Goal: Task Accomplishment & Management: Manage account settings

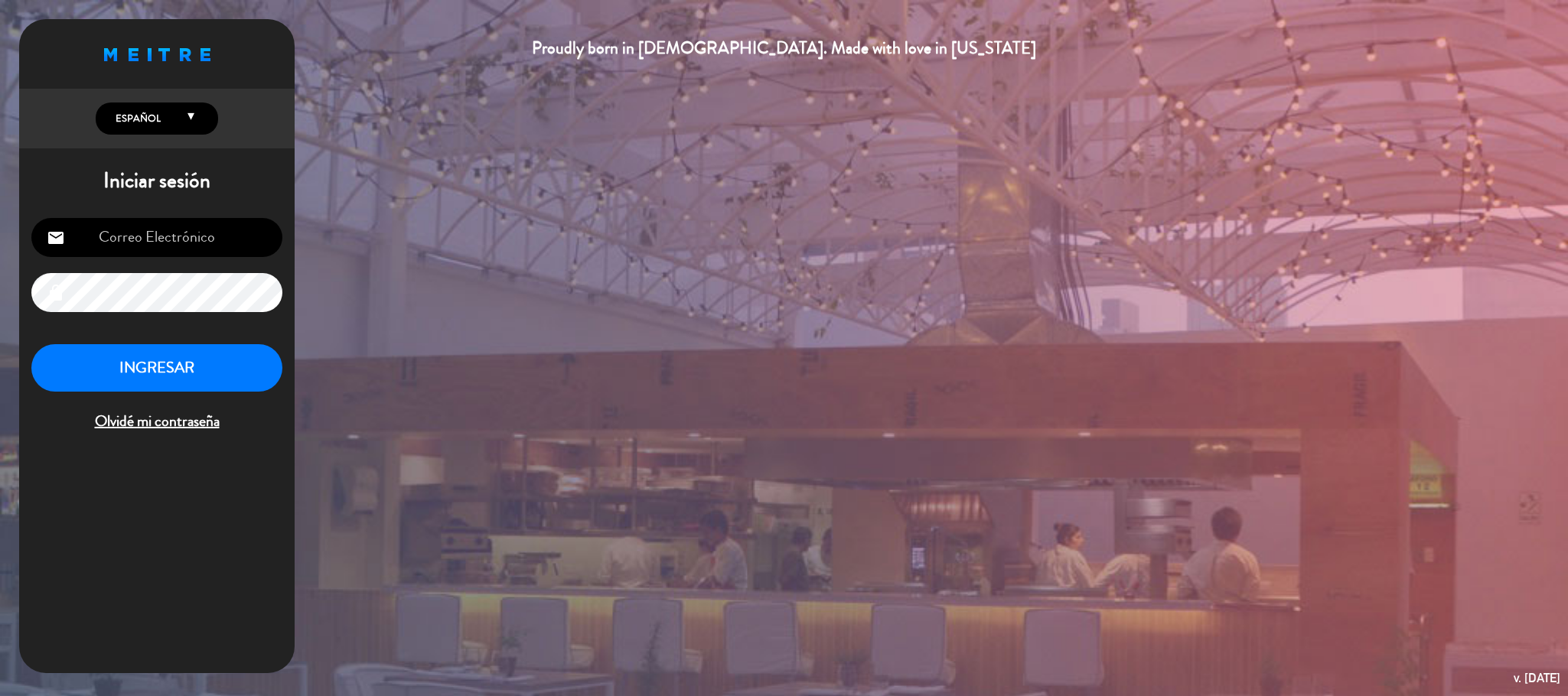
type input "[EMAIL_ADDRESS][DOMAIN_NAME]"
click at [230, 354] on button "INGRESAR" at bounding box center [157, 368] width 251 height 48
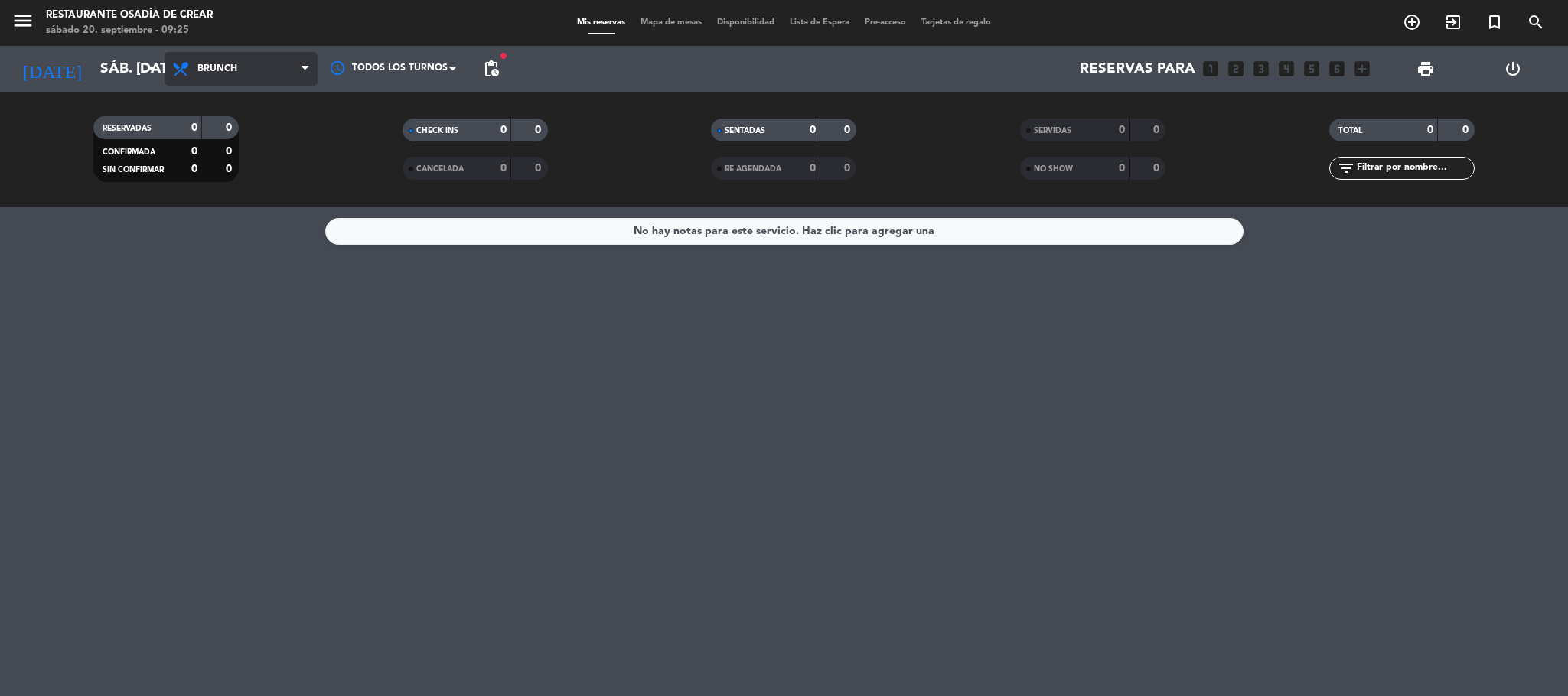
click at [250, 78] on span "Brunch" at bounding box center [241, 68] width 153 height 33
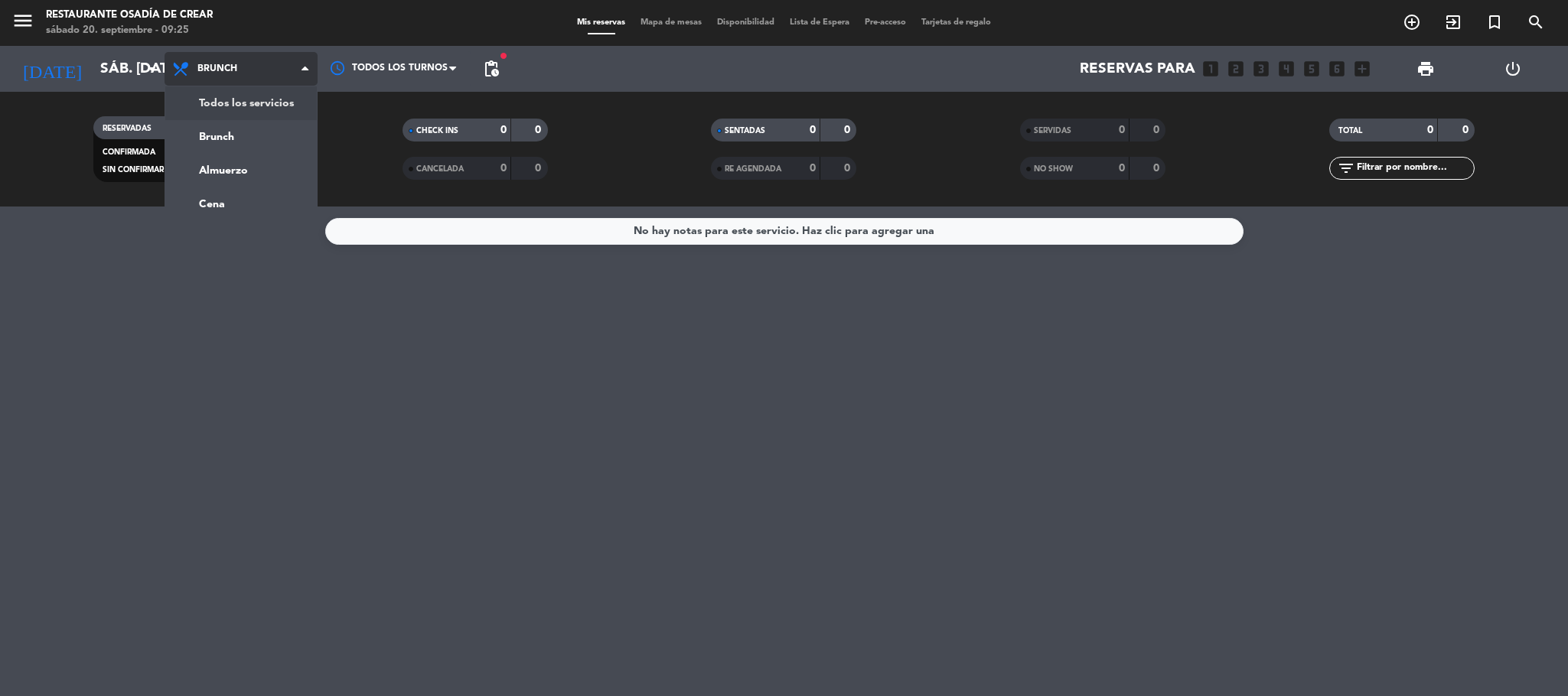
click at [259, 115] on div "menu Restaurante Osadía [PERSON_NAME] sábado 20. septiembre - 09:25 Mis reserva…" at bounding box center [784, 103] width 1568 height 206
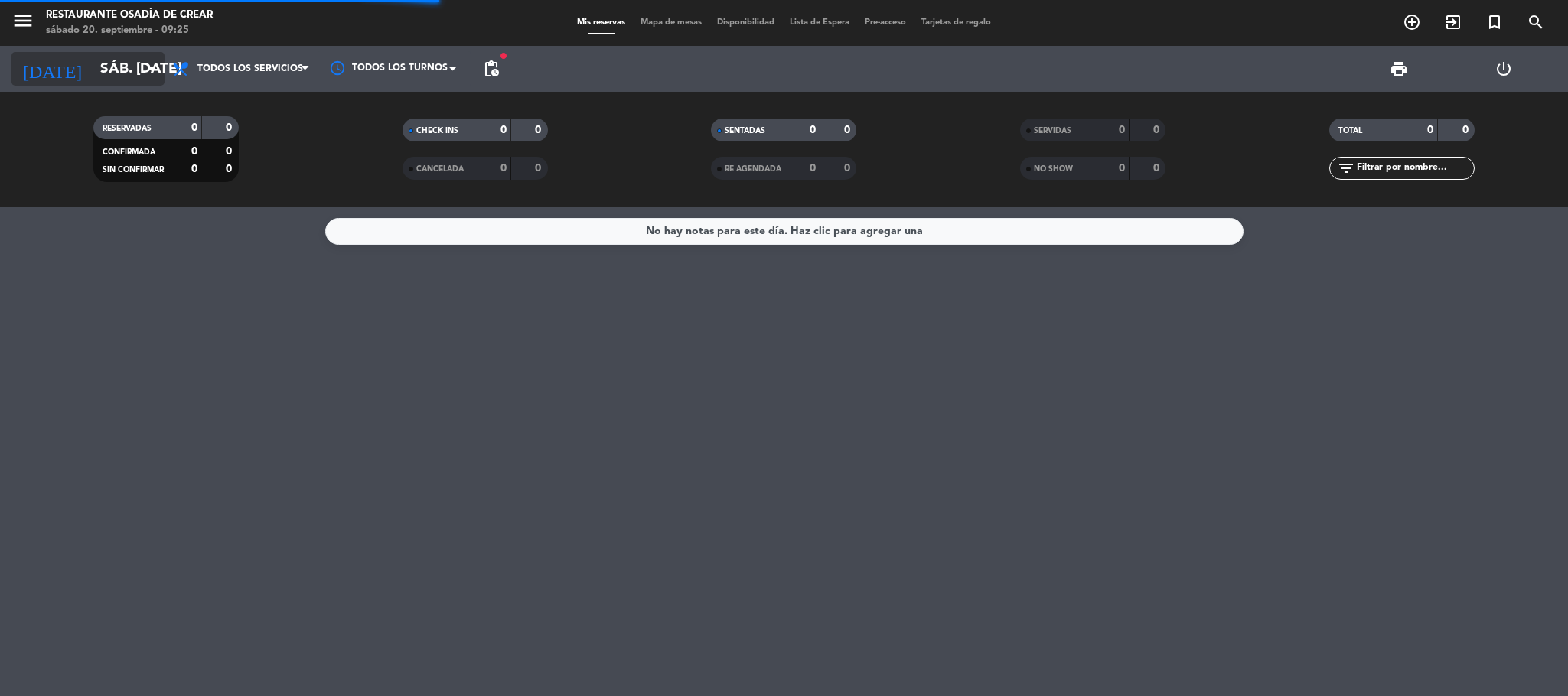
click at [136, 59] on input "sáb. [DATE]" at bounding box center [185, 68] width 185 height 32
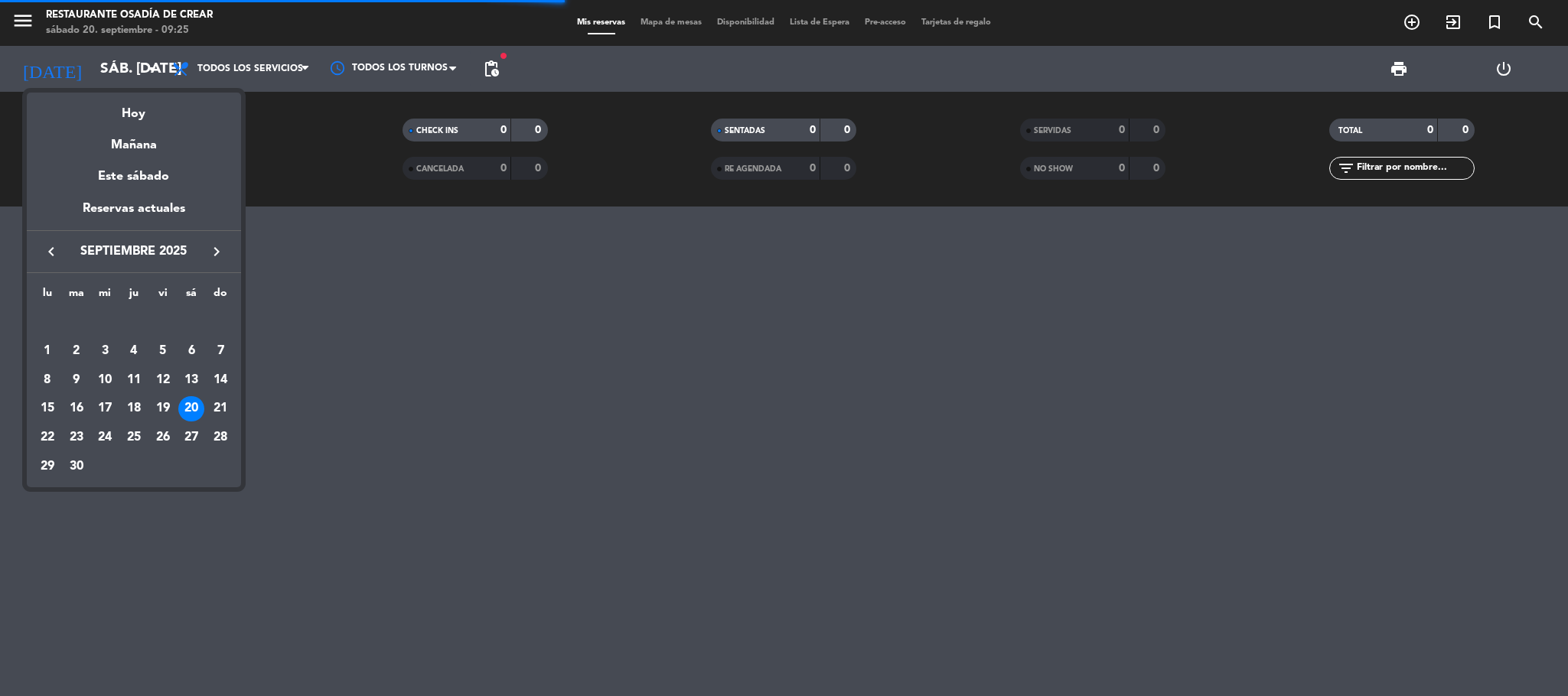
click at [145, 113] on div "Hoy" at bounding box center [134, 108] width 214 height 31
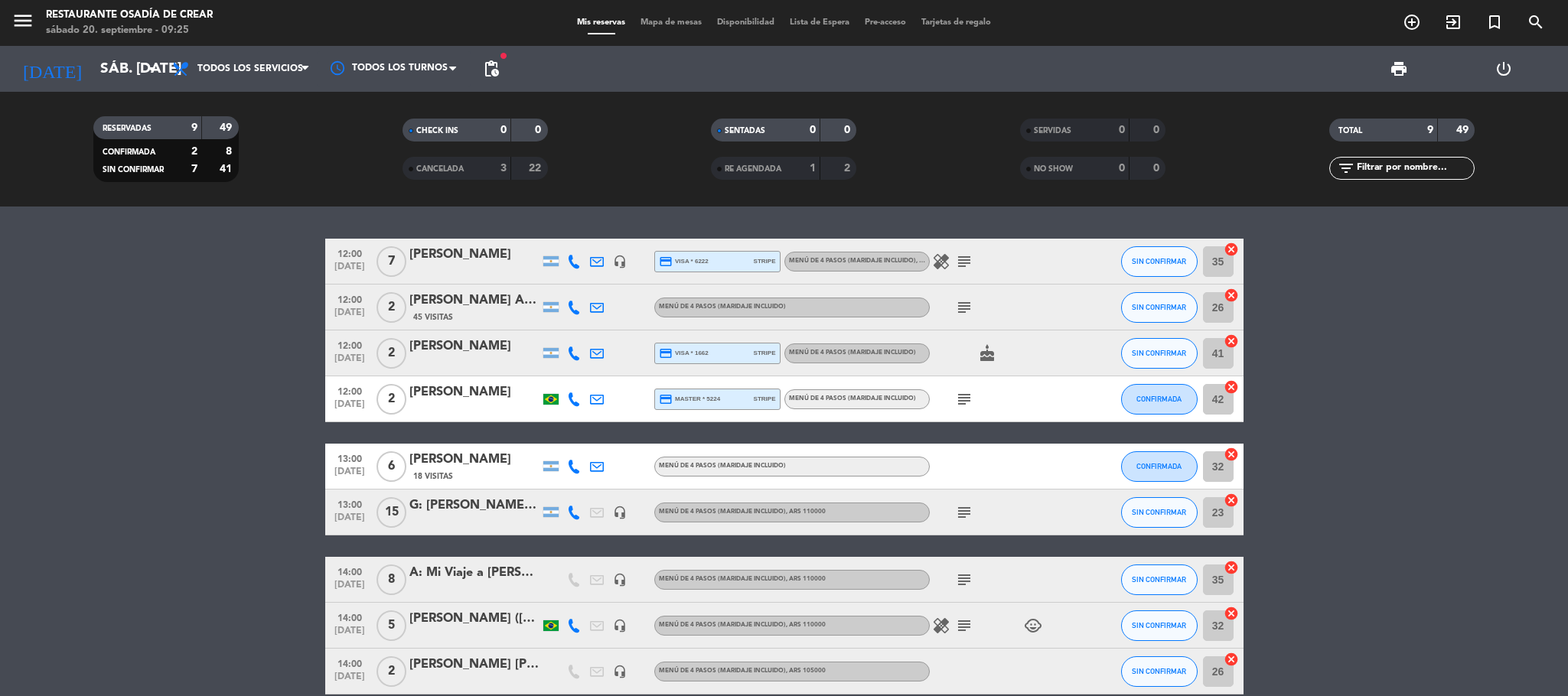
click at [498, 76] on span "pending_actions" at bounding box center [491, 68] width 18 height 18
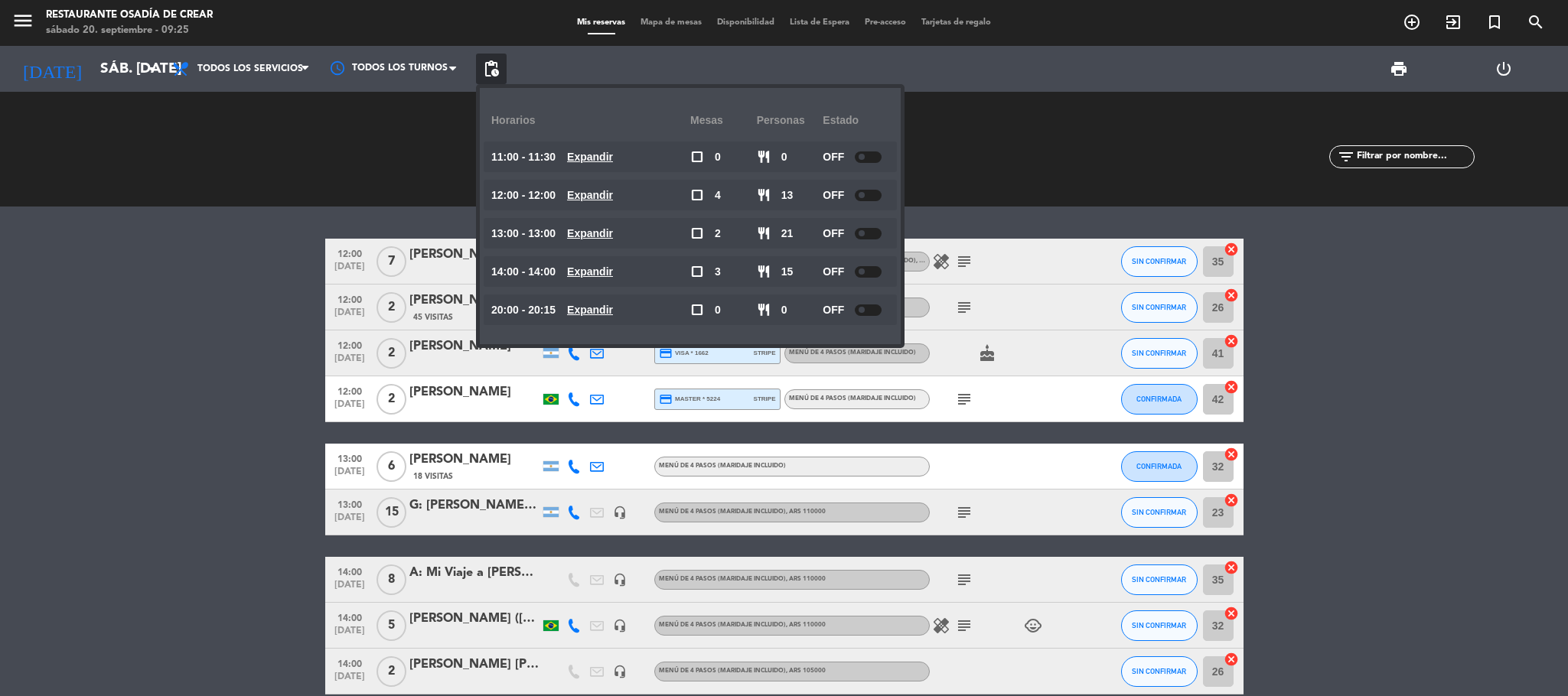
click at [331, 319] on span "[DATE]" at bounding box center [350, 317] width 38 height 17
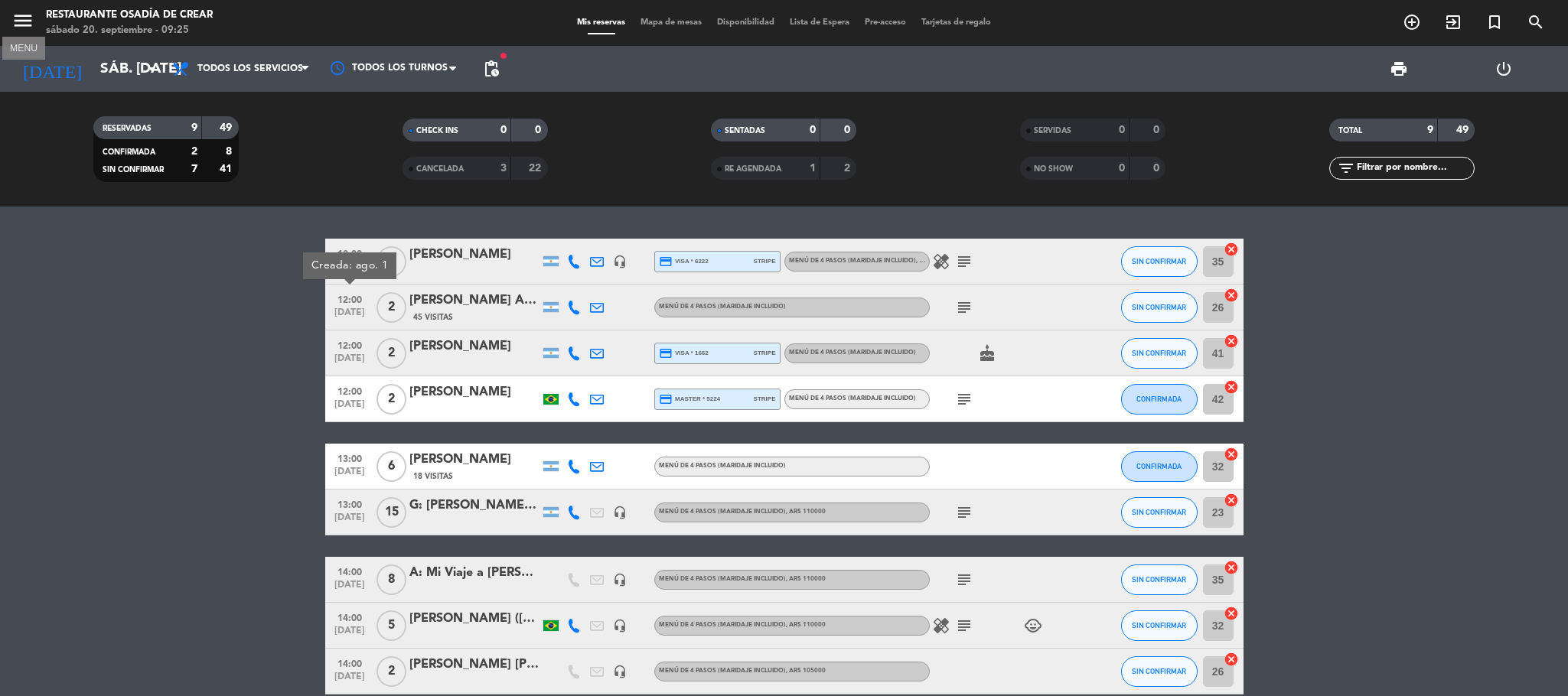
click at [12, 28] on icon "menu" at bounding box center [23, 20] width 23 height 23
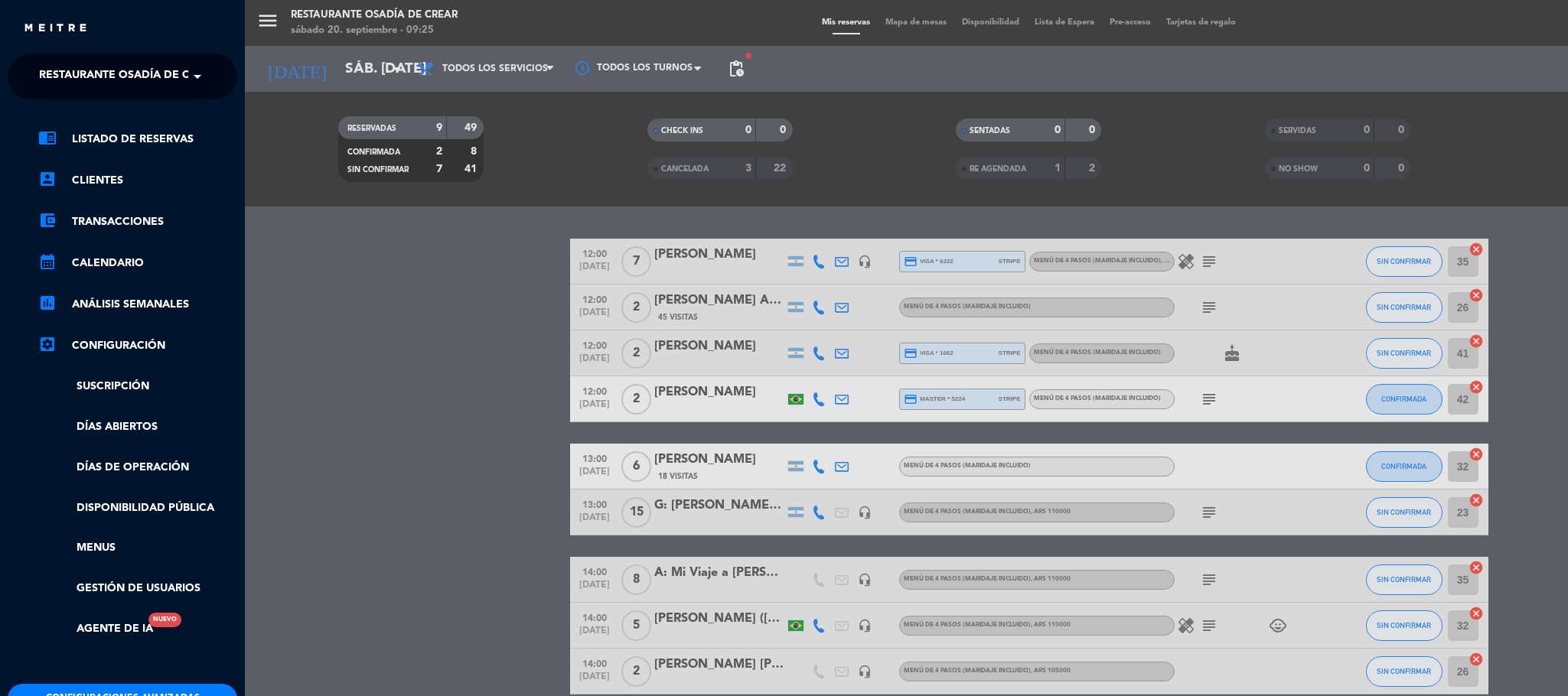
click at [74, 76] on span "Restaurante Osadía de Crear" at bounding box center [129, 76] width 179 height 32
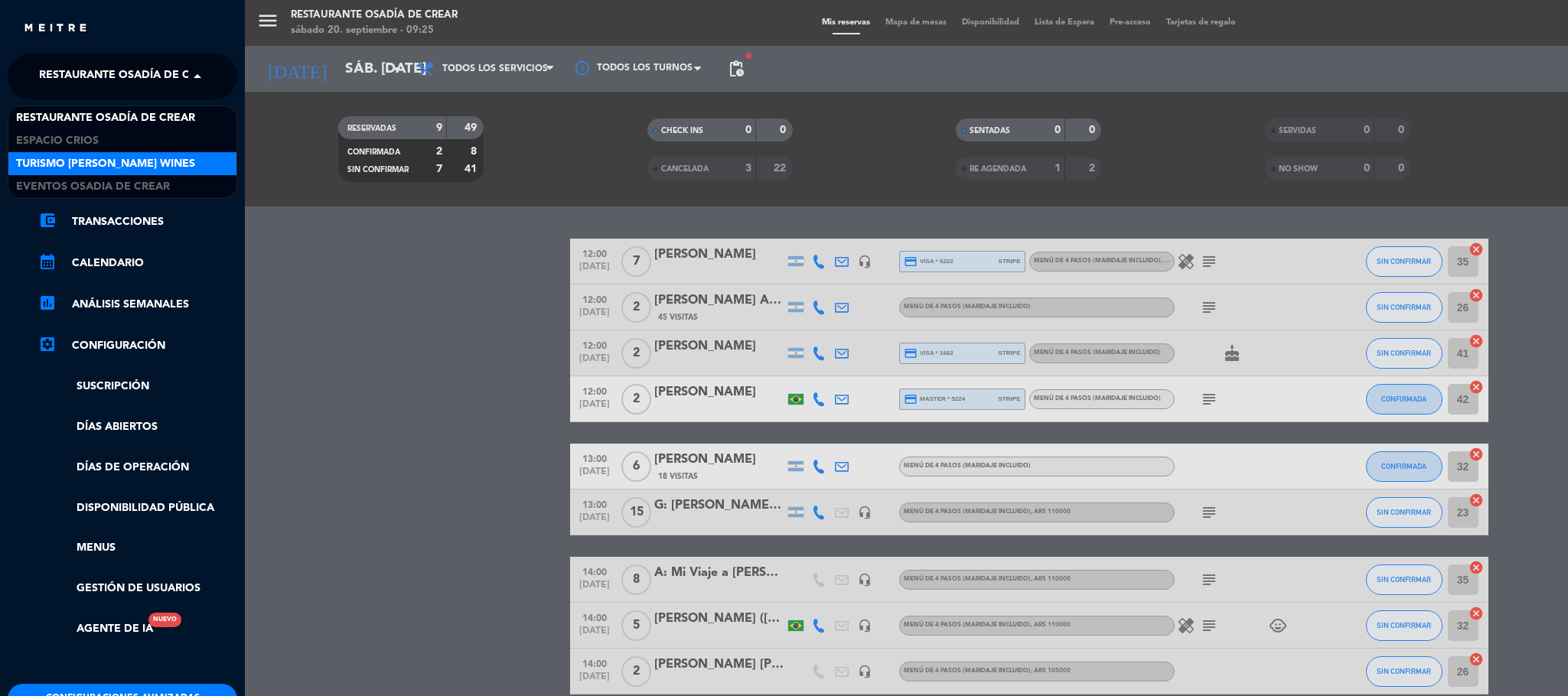
click at [130, 157] on span "Turismo [PERSON_NAME] Wines" at bounding box center [105, 164] width 179 height 17
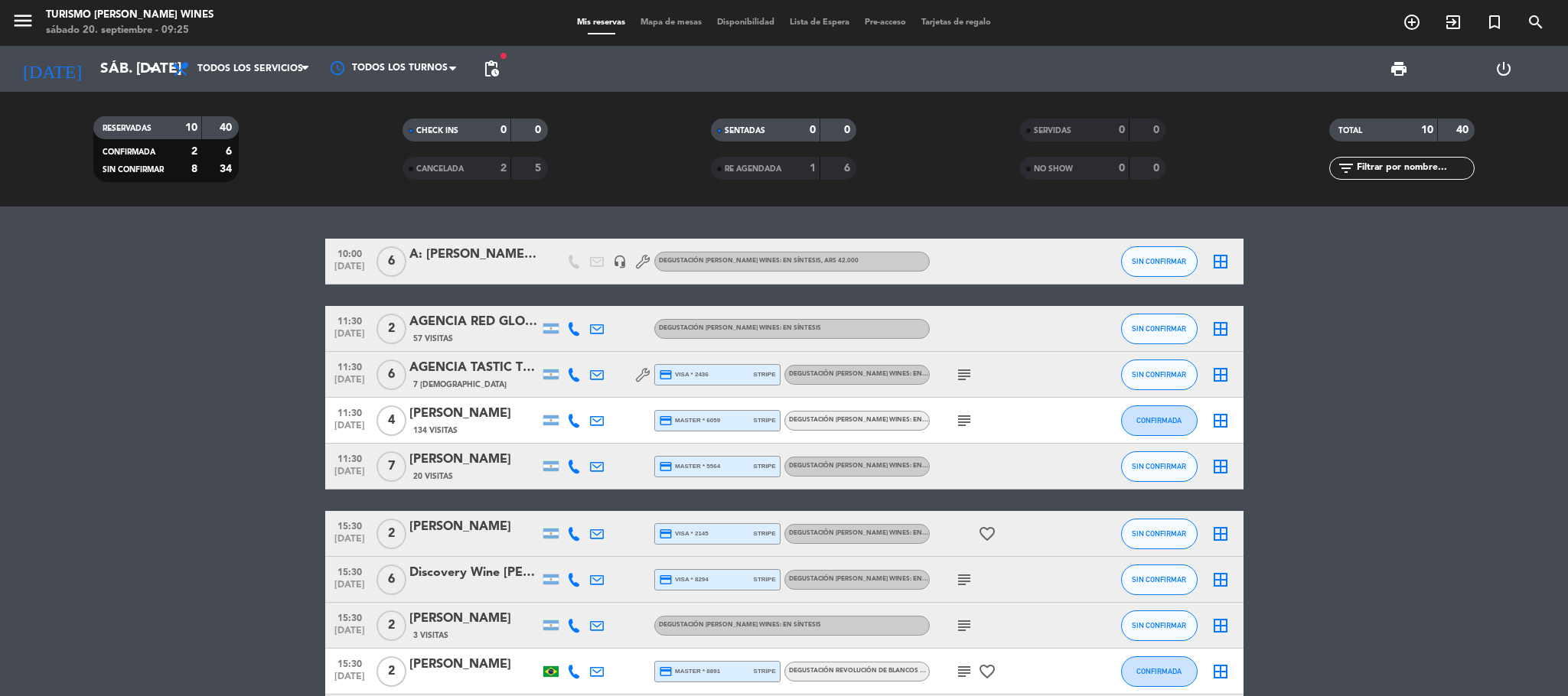
click at [500, 70] on span "pending_actions" at bounding box center [491, 68] width 31 height 31
click at [491, 72] on span "pending_actions" at bounding box center [491, 68] width 18 height 18
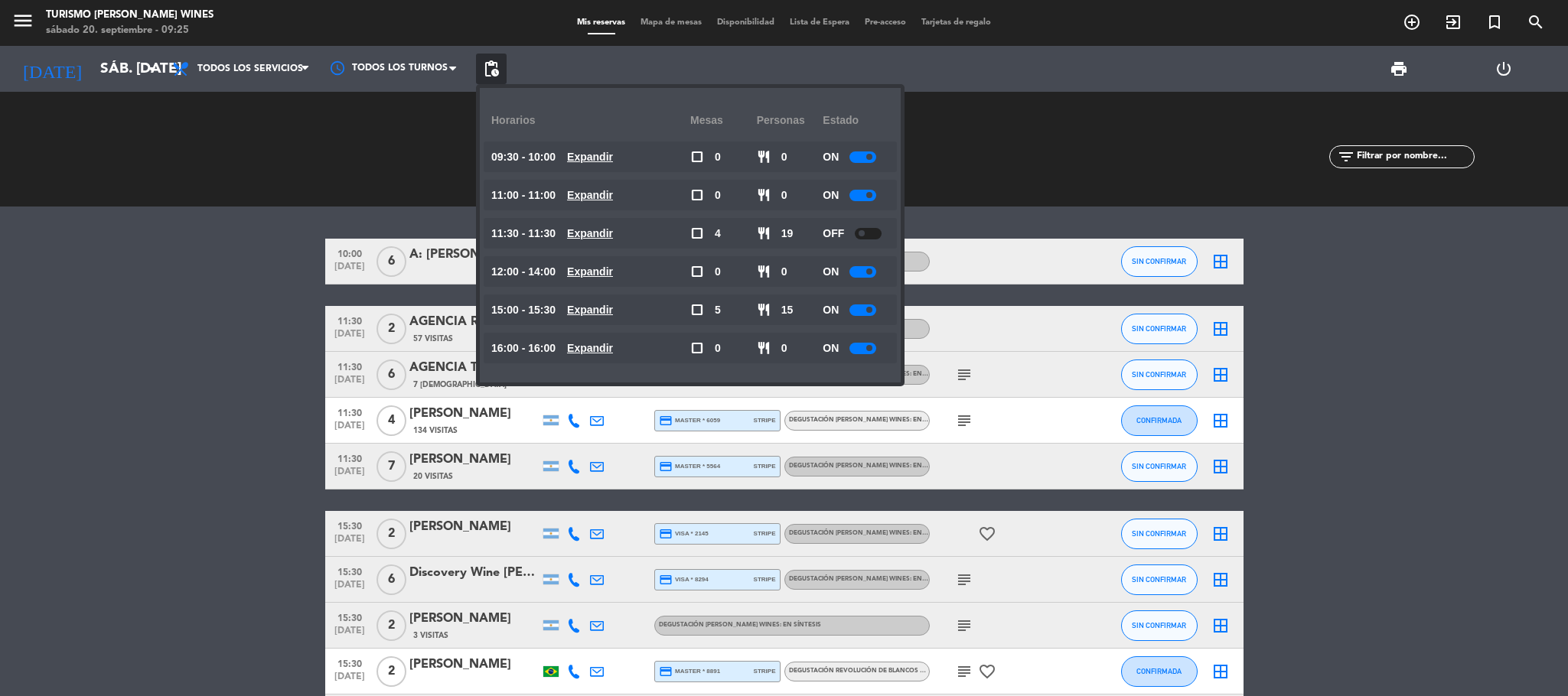
click at [864, 310] on div at bounding box center [863, 310] width 27 height 11
click at [66, 463] on bookings-row "10:00 [DATE] 6 A: [PERSON_NAME] Do [PERSON_NAME] headset_mic DEGUSTACIÓN [PERSO…" at bounding box center [784, 490] width 1568 height 502
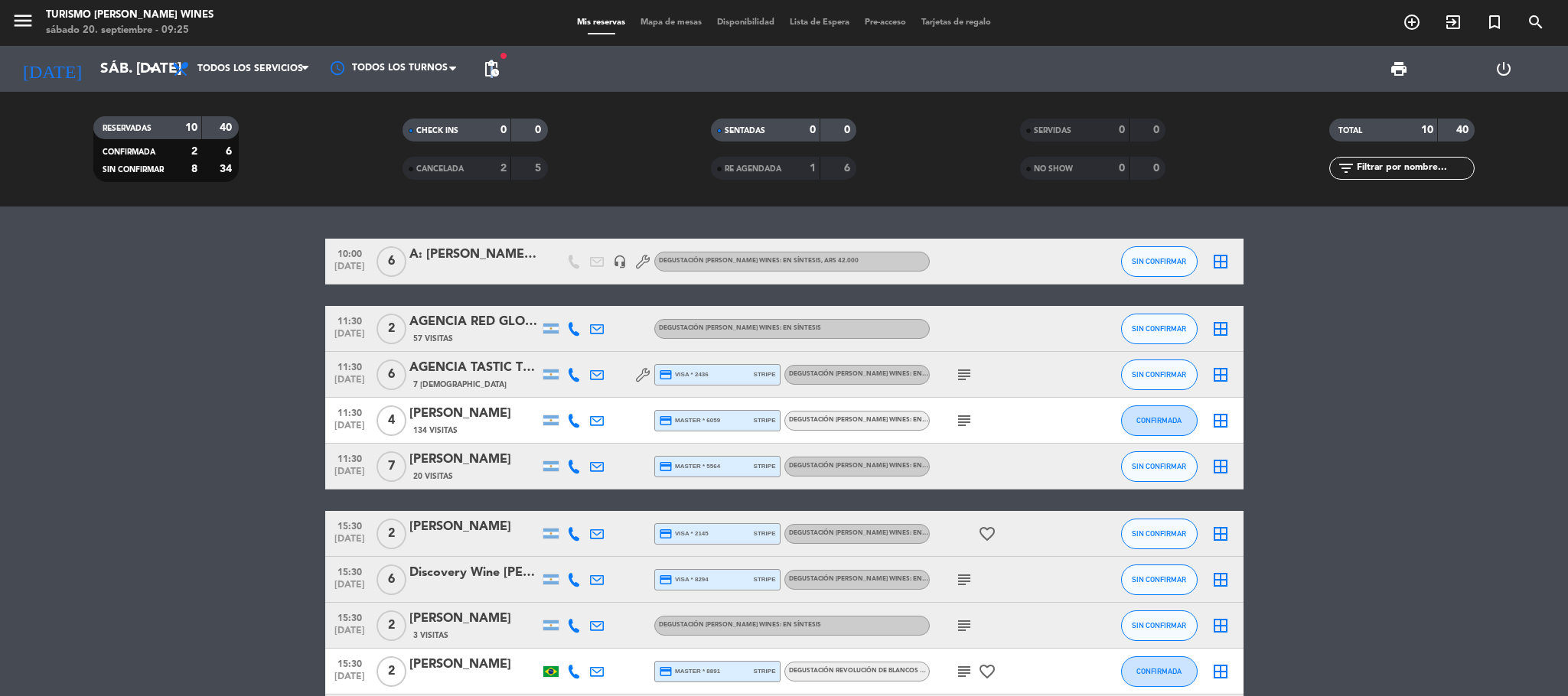
click at [490, 64] on span "pending_actions" at bounding box center [491, 68] width 18 height 18
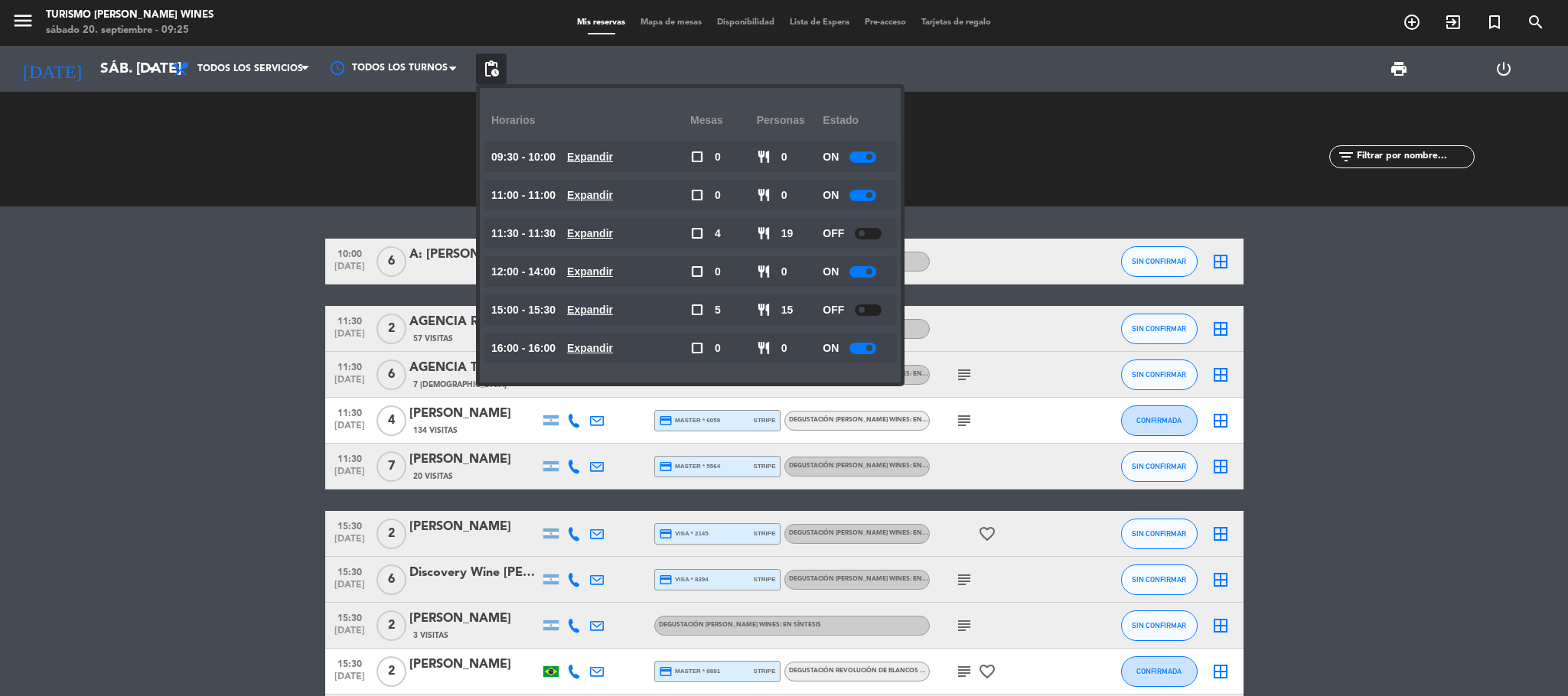
click at [134, 463] on bookings-row "10:00 [DATE] 6 A: [PERSON_NAME] Do [PERSON_NAME] headset_mic DEGUSTACIÓN [PERSO…" at bounding box center [784, 490] width 1568 height 502
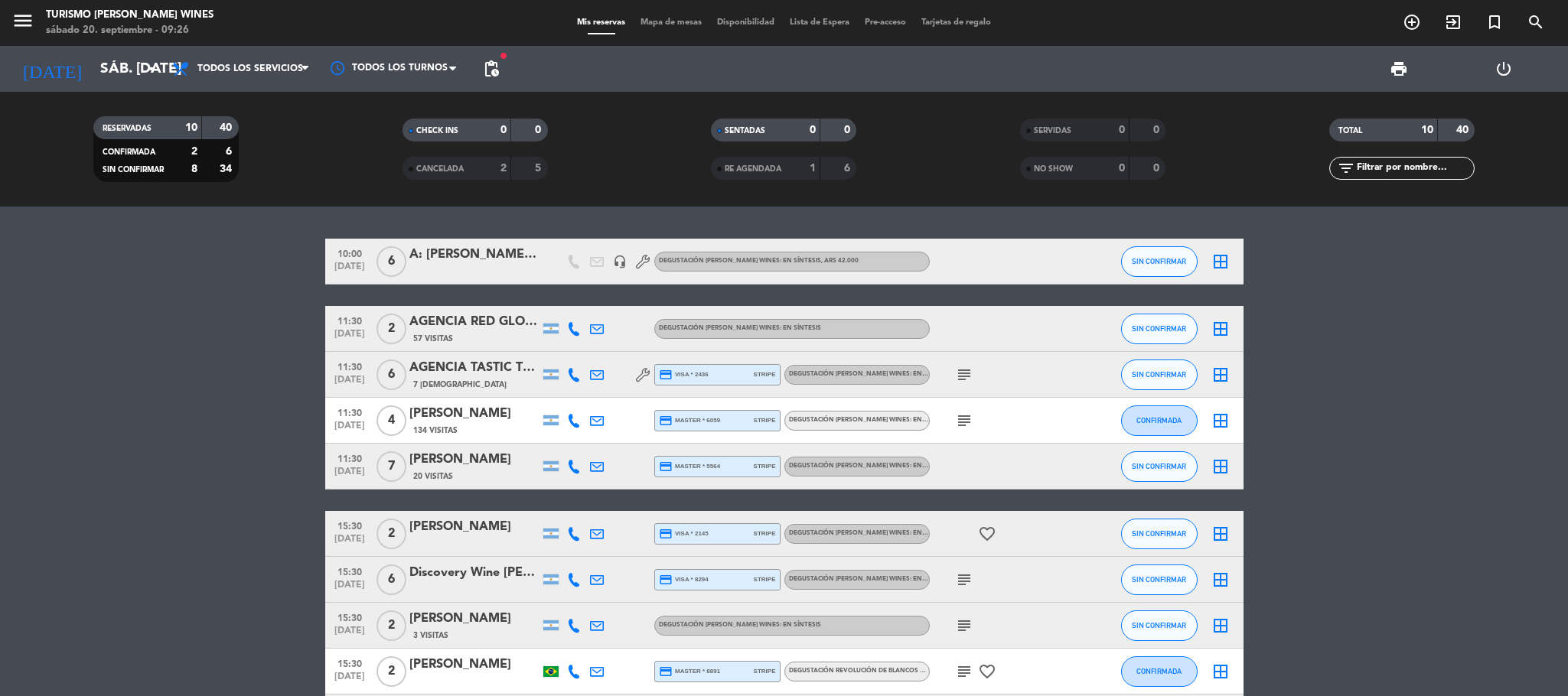
click at [33, 23] on icon "menu" at bounding box center [23, 20] width 23 height 23
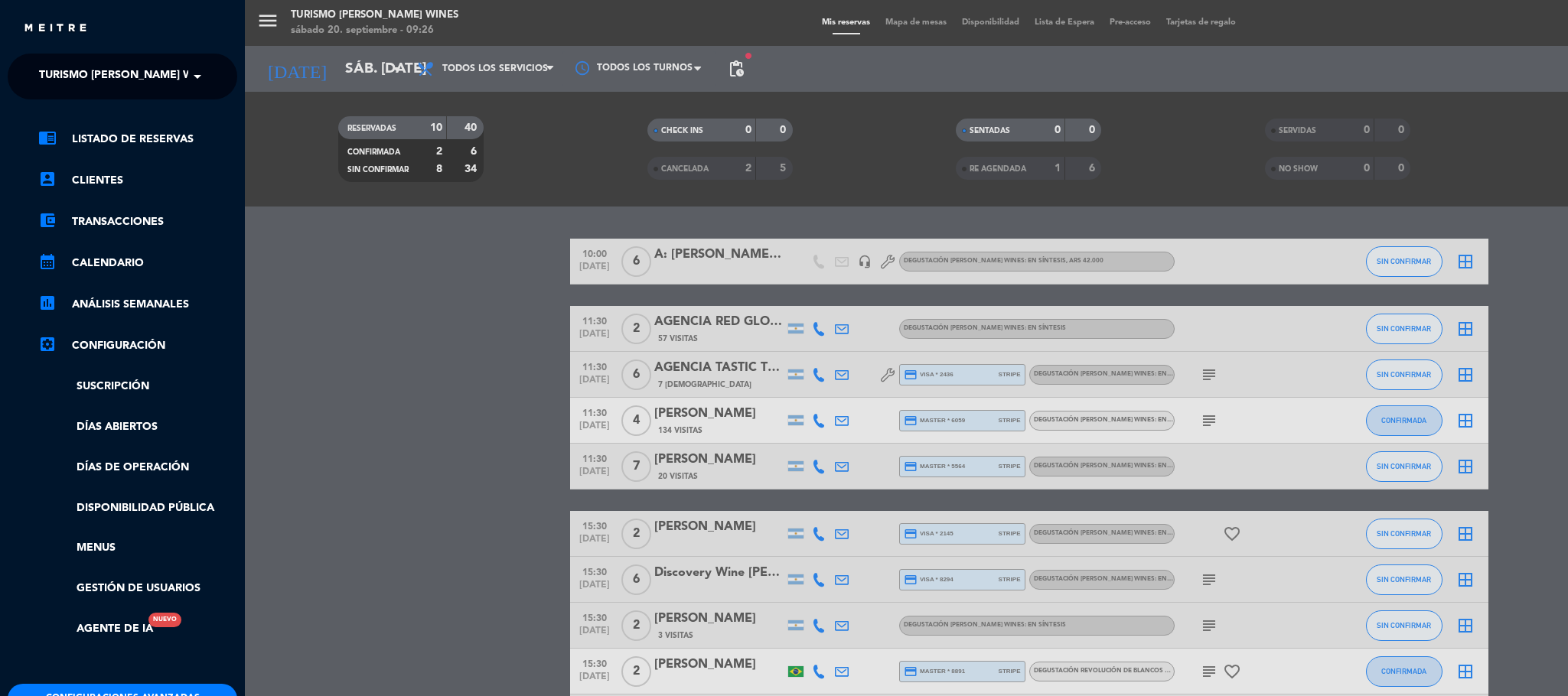
click at [70, 83] on span "Turismo [PERSON_NAME] Wines" at bounding box center [129, 76] width 179 height 32
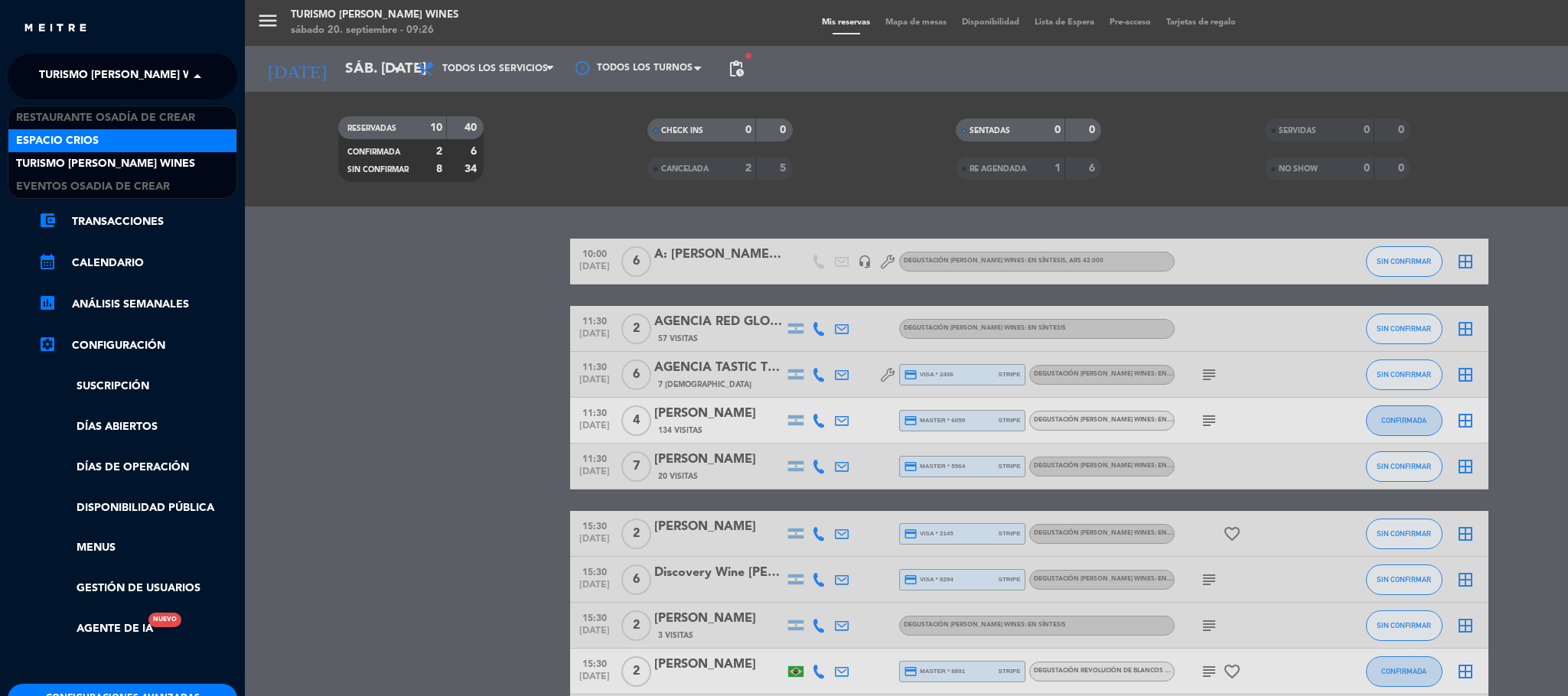
click at [96, 141] on span "Espacio Crios" at bounding box center [57, 141] width 82 height 17
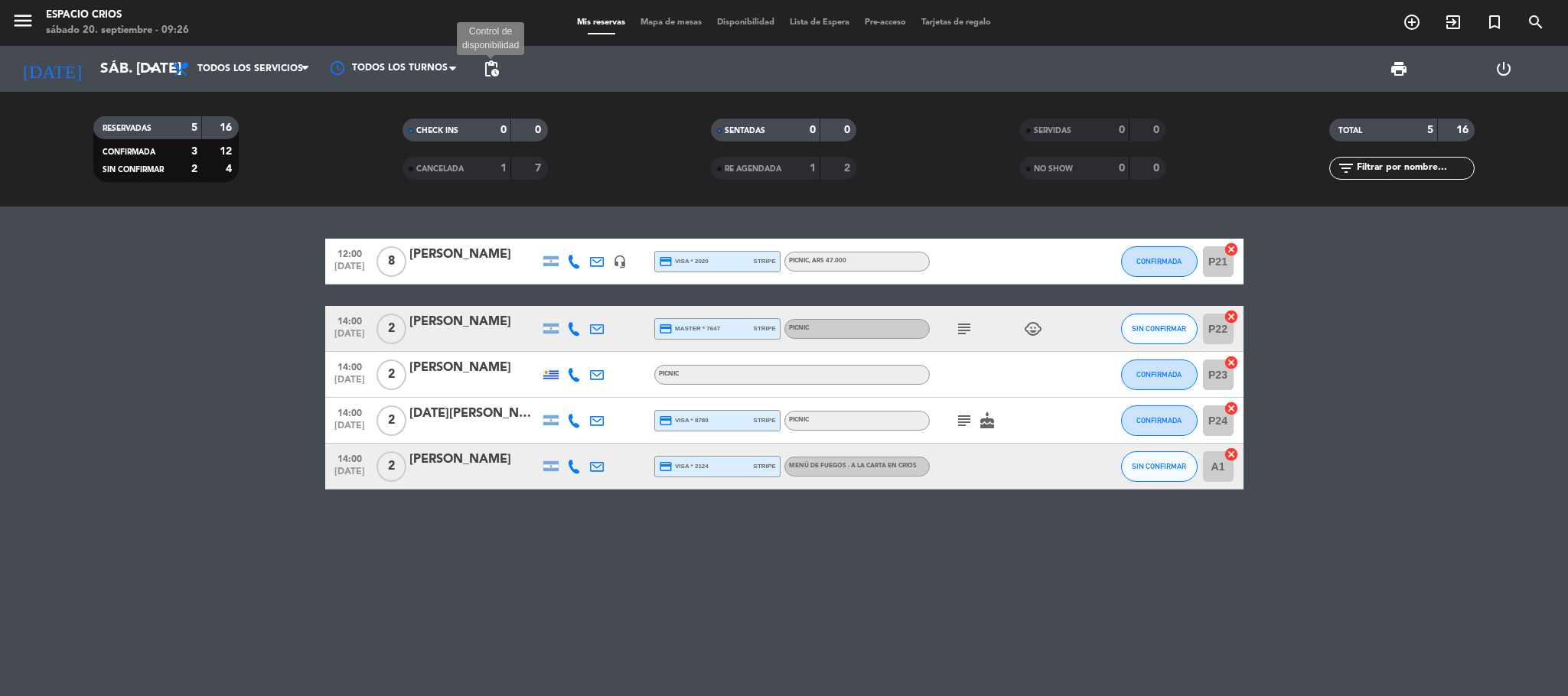
click at [496, 69] on span "pending_actions" at bounding box center [491, 68] width 18 height 18
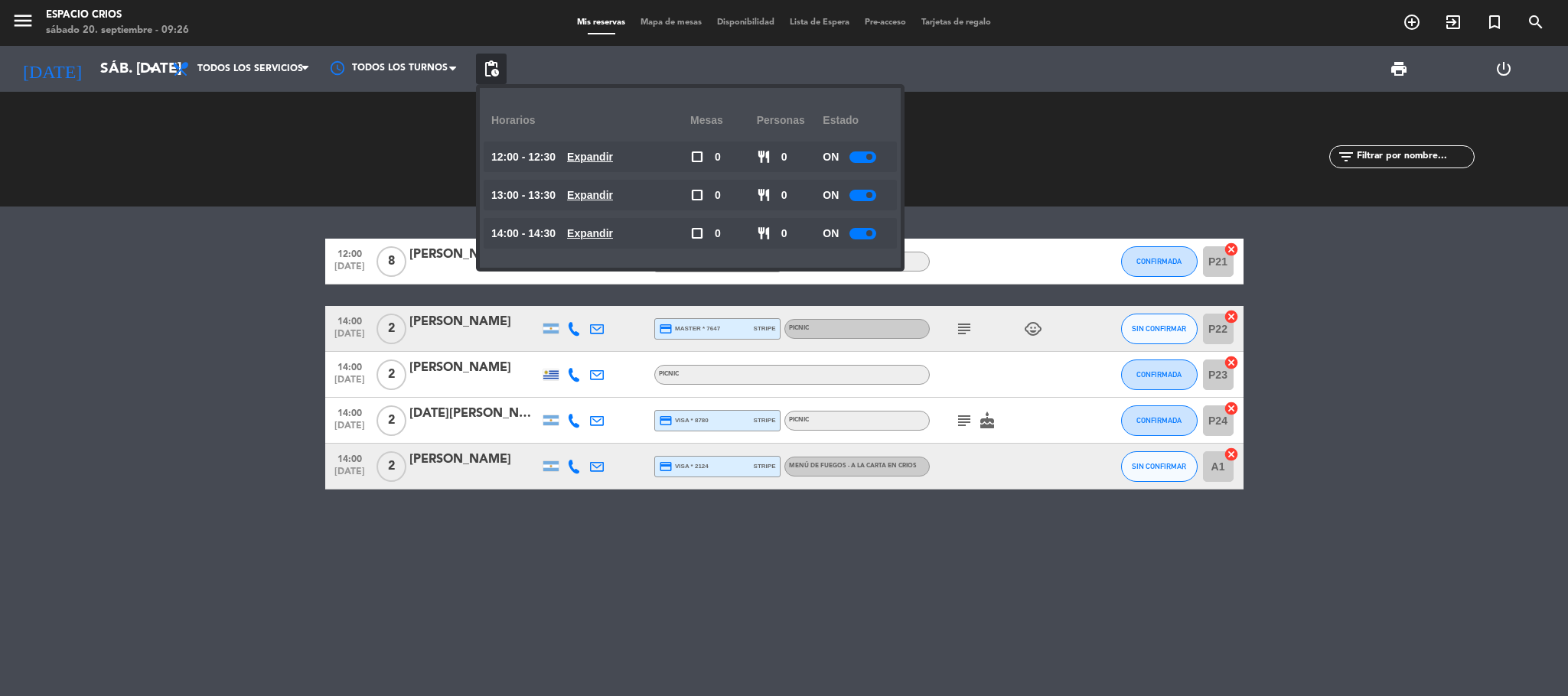
click at [868, 233] on span at bounding box center [869, 233] width 6 height 6
click at [864, 195] on div at bounding box center [863, 195] width 27 height 11
click at [862, 195] on div at bounding box center [863, 195] width 27 height 11
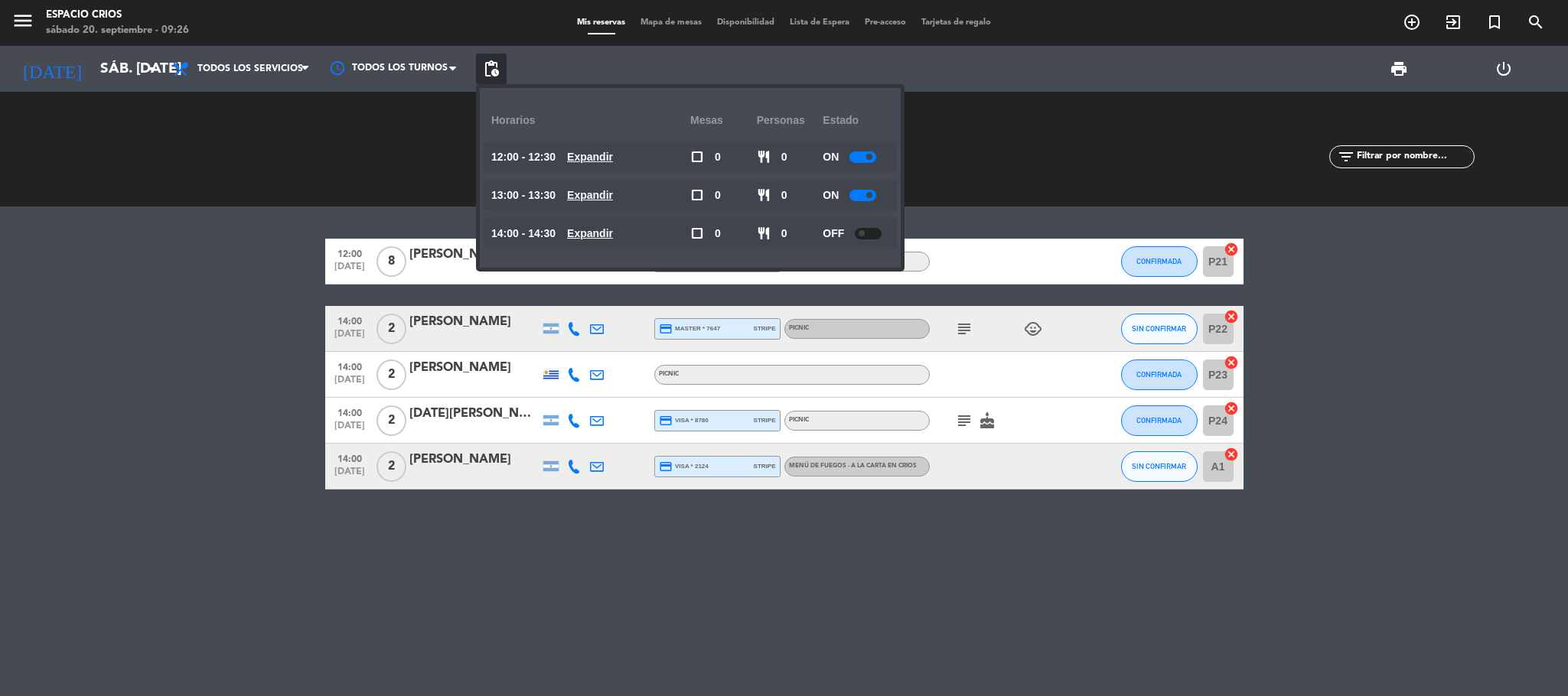
click at [862, 193] on div at bounding box center [863, 195] width 27 height 11
click at [858, 157] on div at bounding box center [863, 157] width 27 height 11
click at [858, 157] on div at bounding box center [868, 157] width 27 height 11
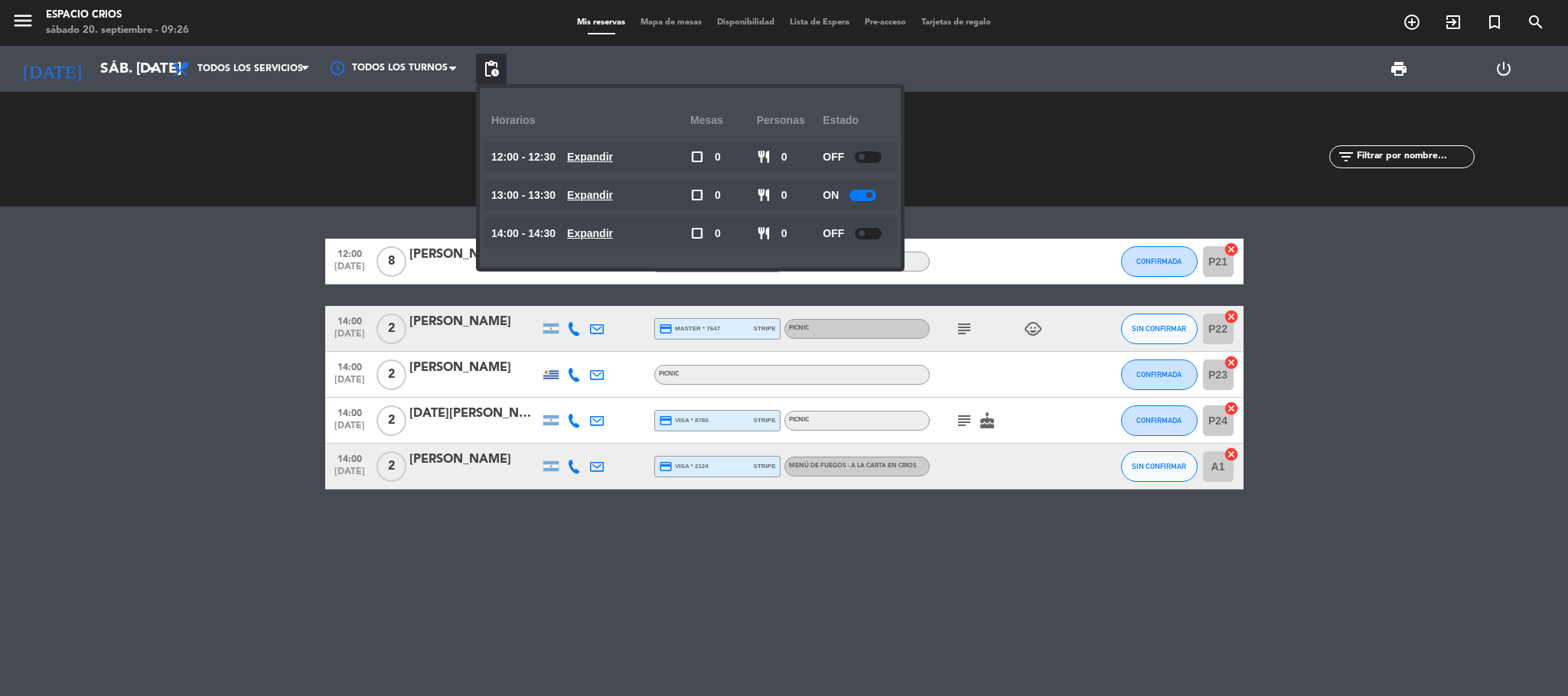
click at [861, 195] on div at bounding box center [863, 195] width 27 height 11
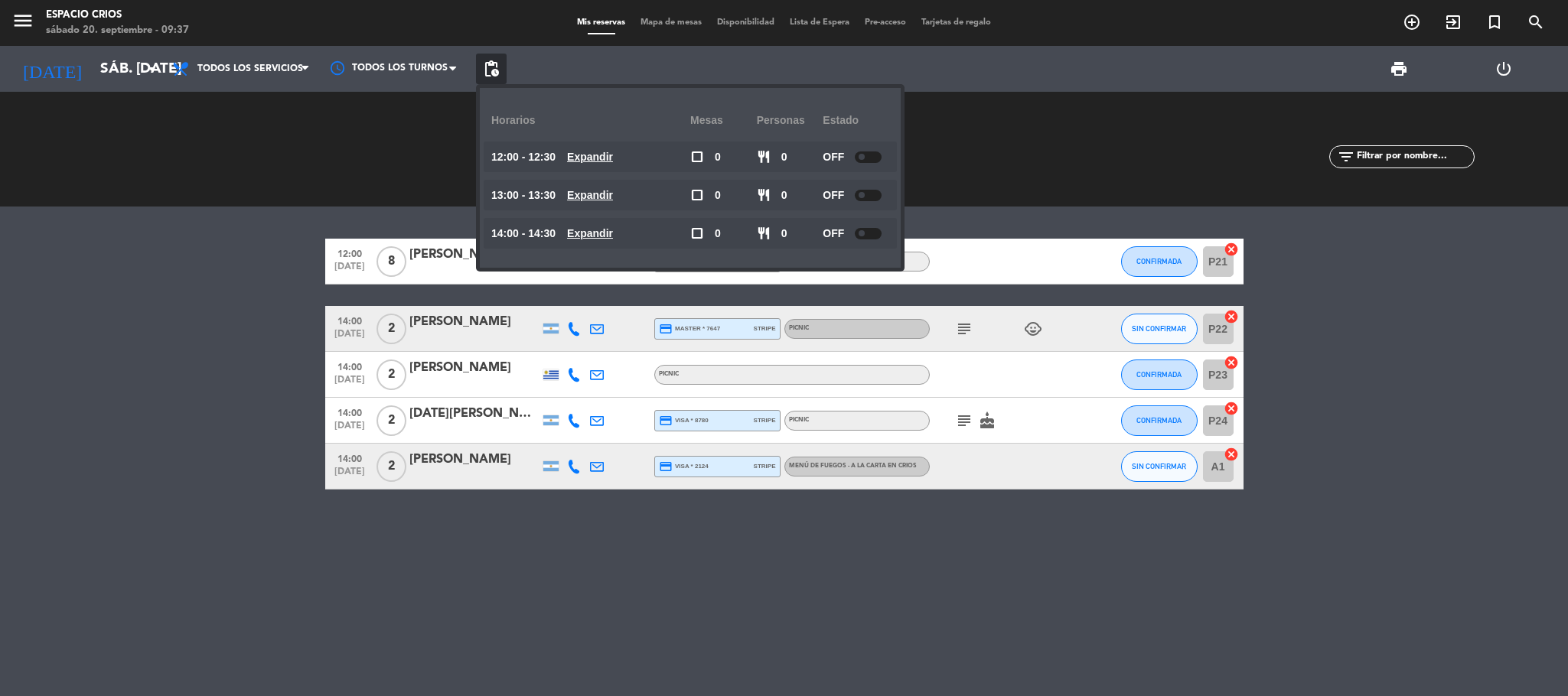
click at [503, 463] on div at bounding box center [474, 477] width 130 height 12
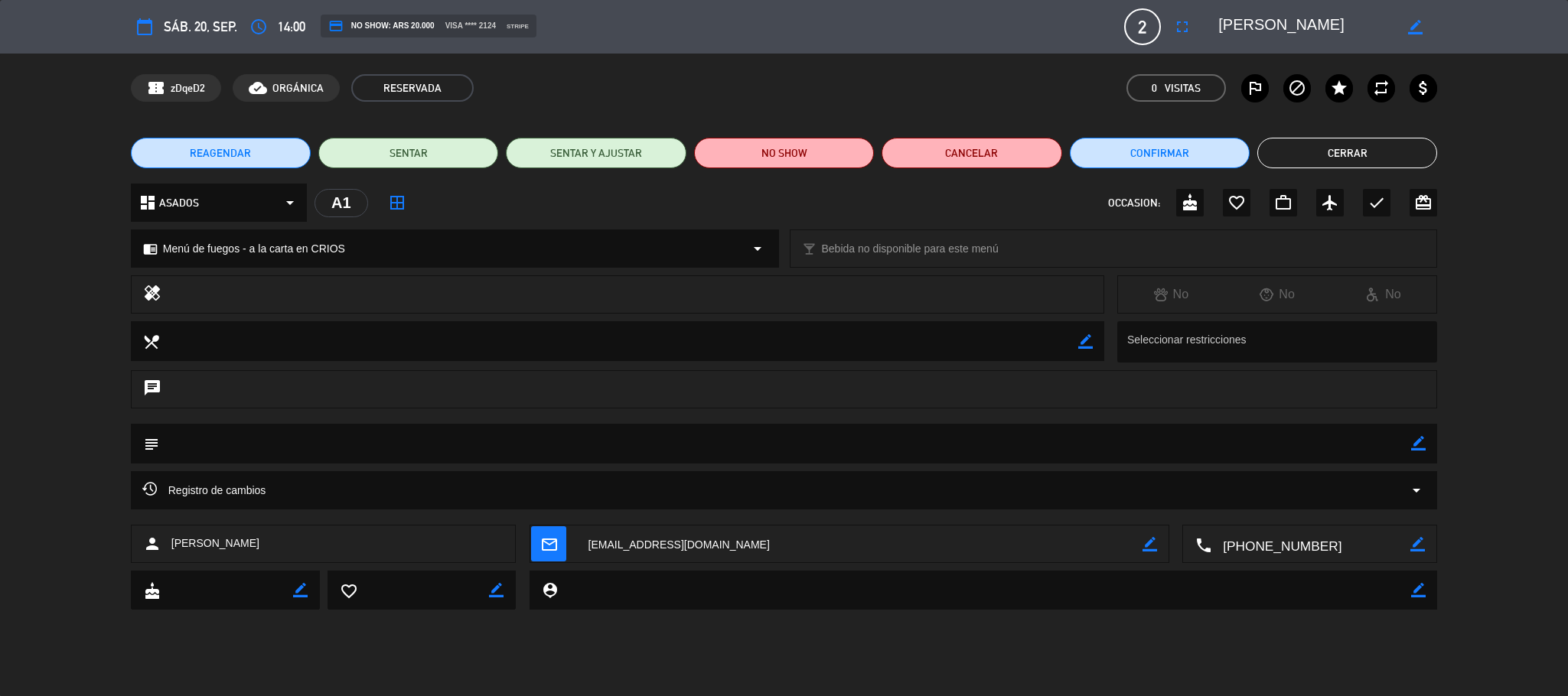
drag, startPoint x: 1288, startPoint y: 28, endPoint x: 1205, endPoint y: 28, distance: 83.0
click at [1045, 28] on editable-input "border_color" at bounding box center [1318, 26] width 237 height 27
click at [1045, 155] on button "Cerrar" at bounding box center [1348, 152] width 180 height 31
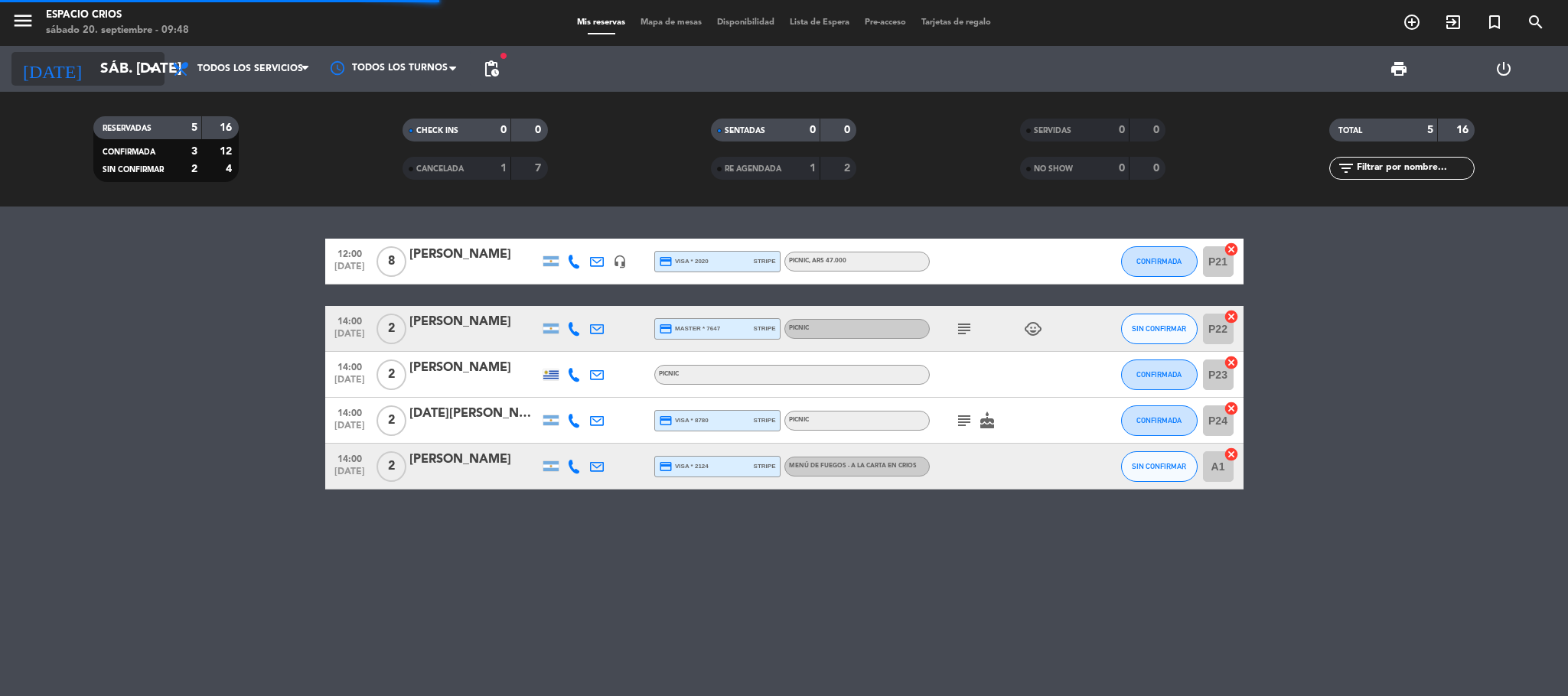
click at [93, 78] on input "sáb. [DATE]" at bounding box center [185, 68] width 185 height 32
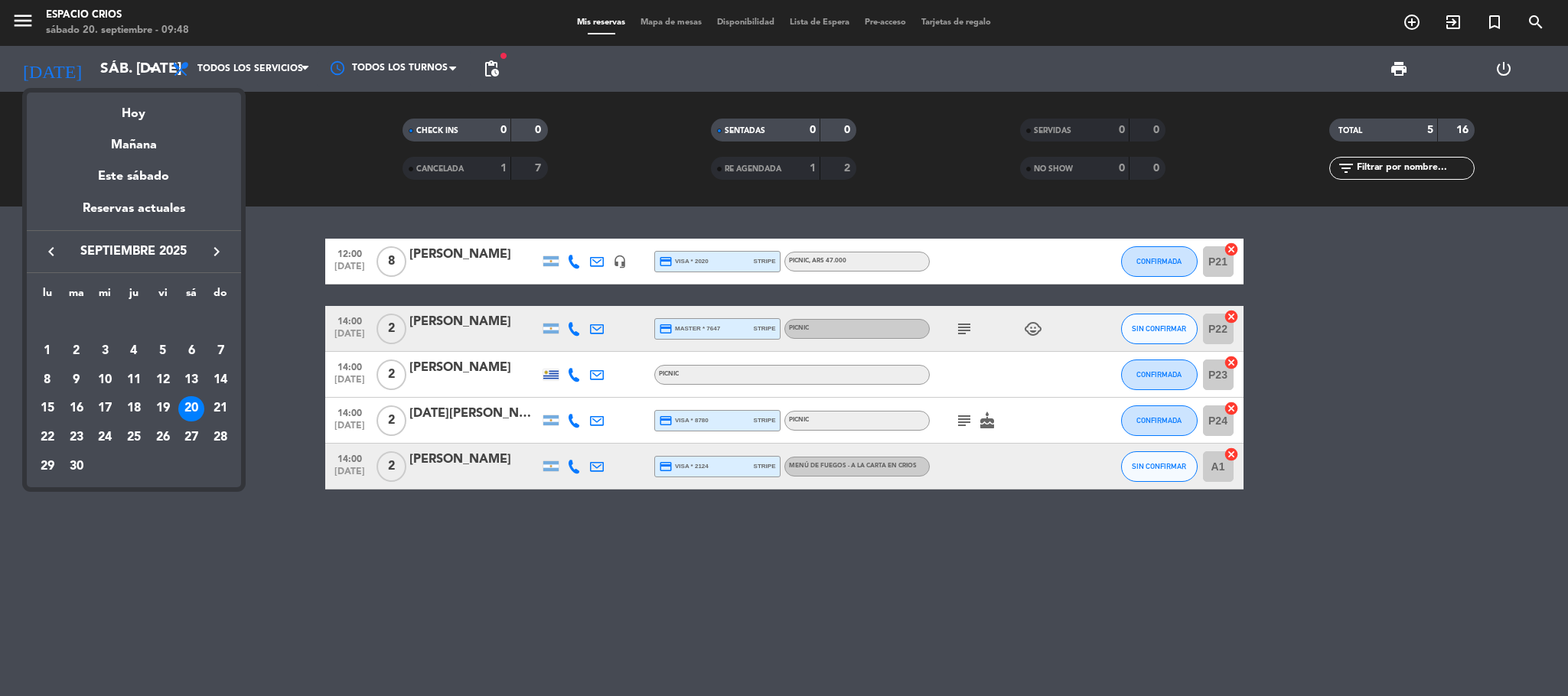
click at [218, 246] on icon "keyboard_arrow_right" at bounding box center [216, 251] width 18 height 18
click at [133, 377] on div "9" at bounding box center [134, 380] width 26 height 26
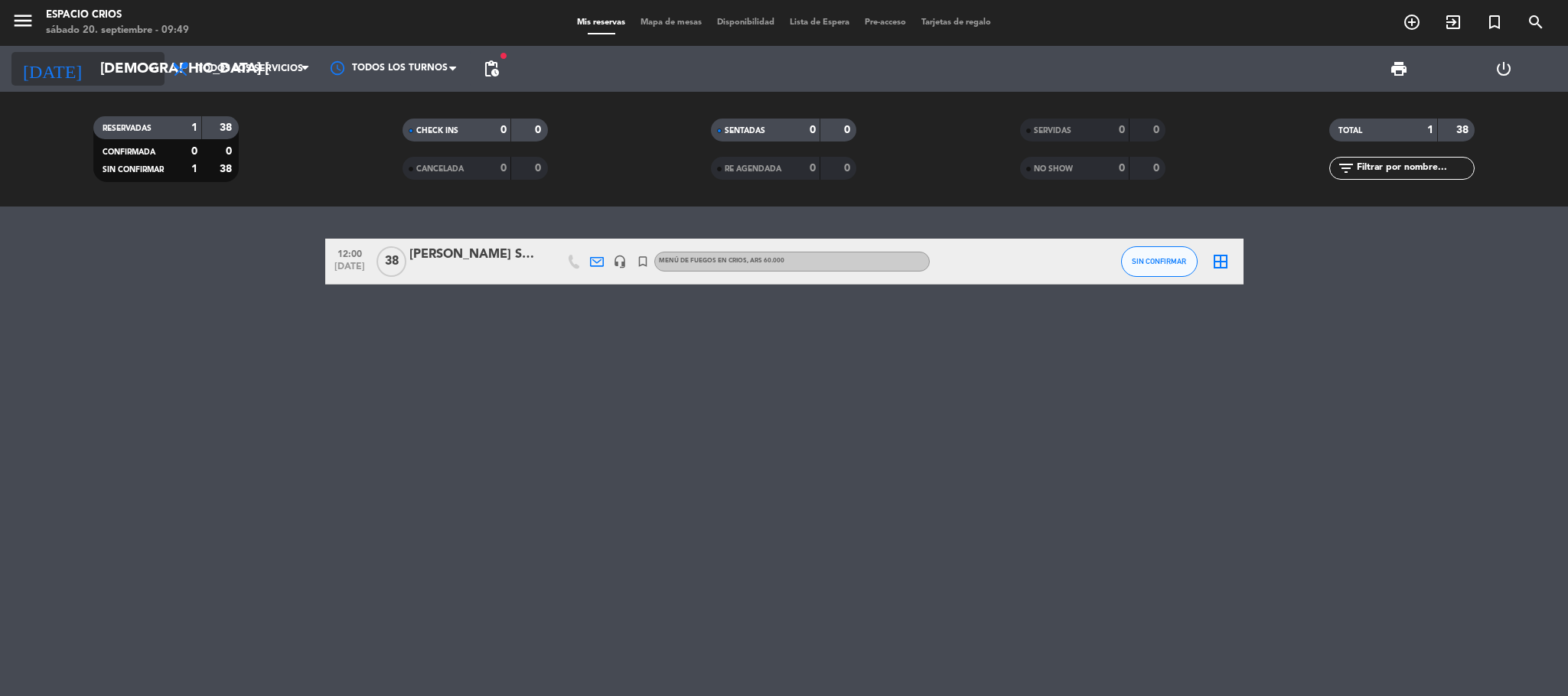
click at [93, 64] on input "[DEMOGRAPHIC_DATA] [DATE]" at bounding box center [185, 68] width 185 height 32
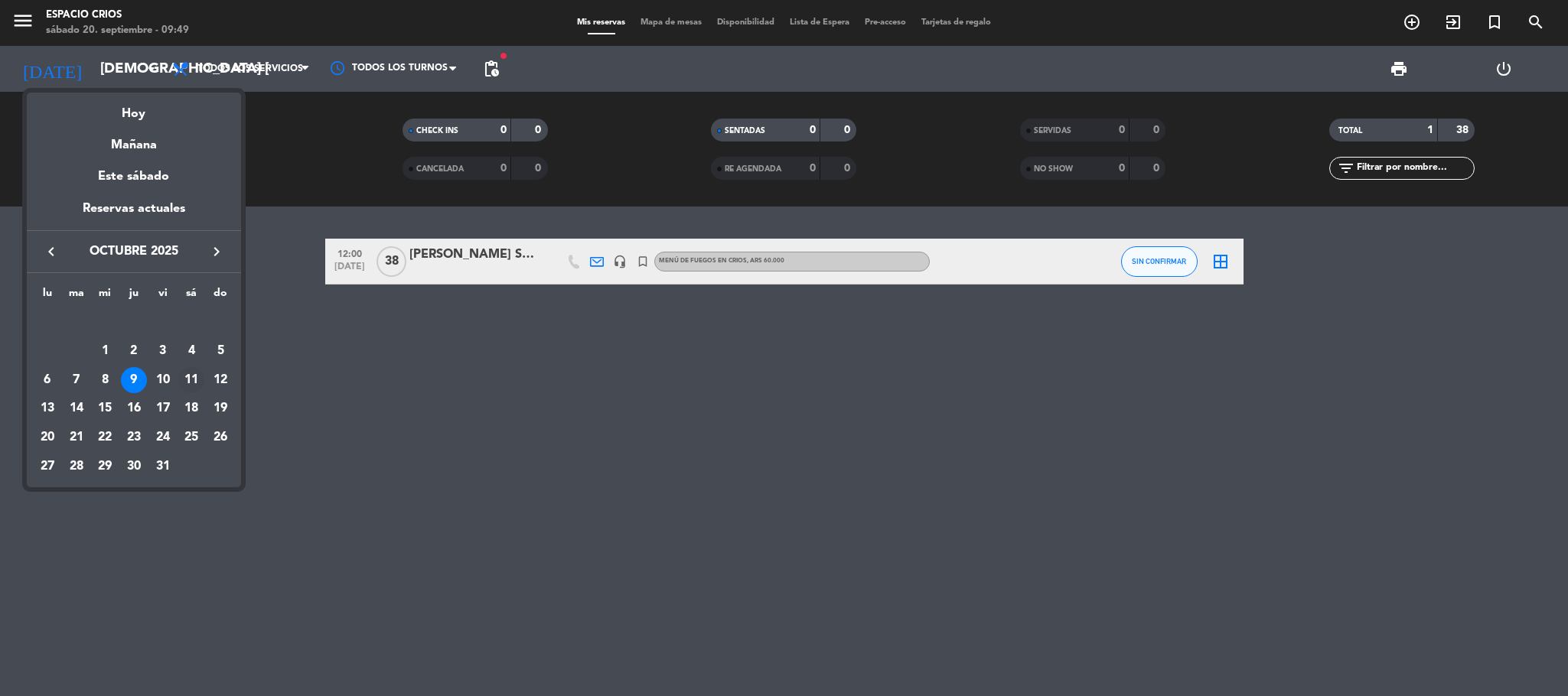
click at [196, 377] on div "11" at bounding box center [192, 380] width 26 height 26
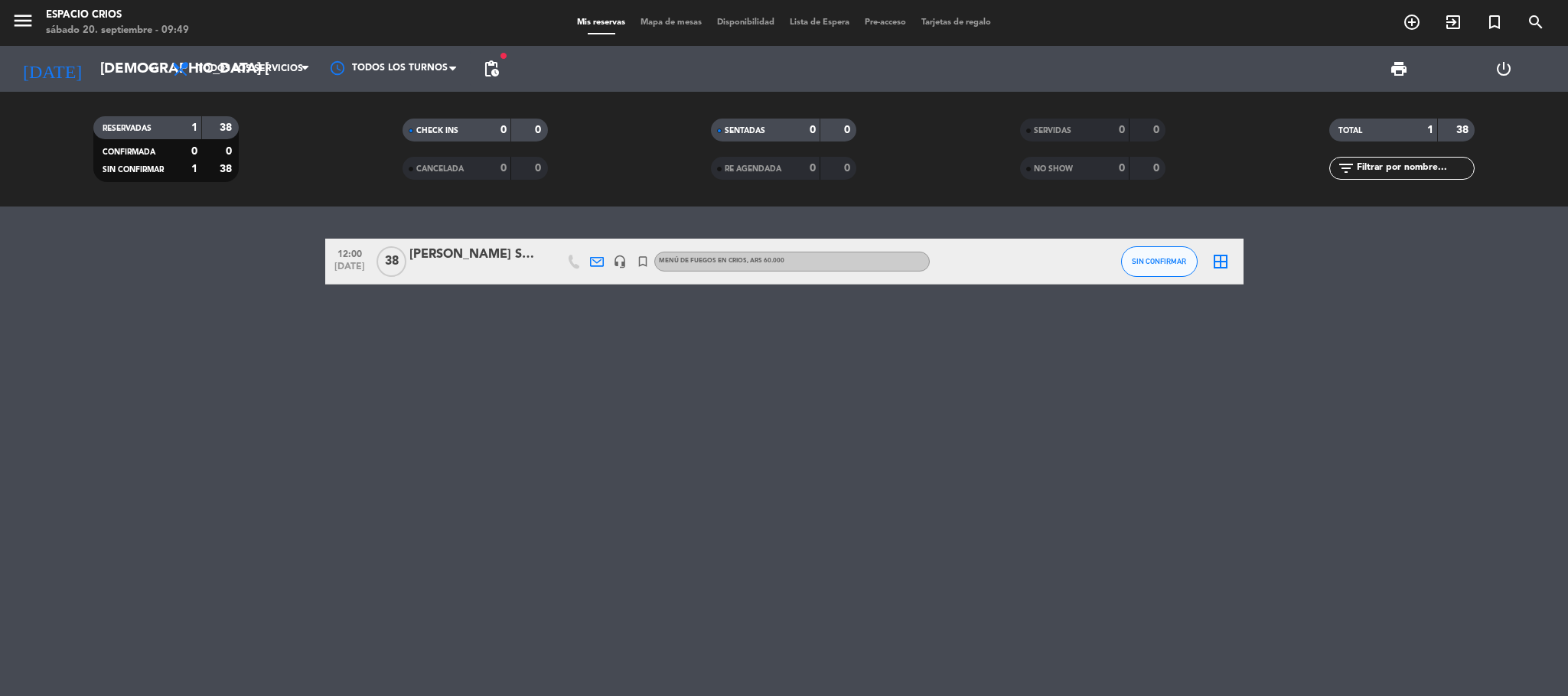
type input "sáb. [DATE]"
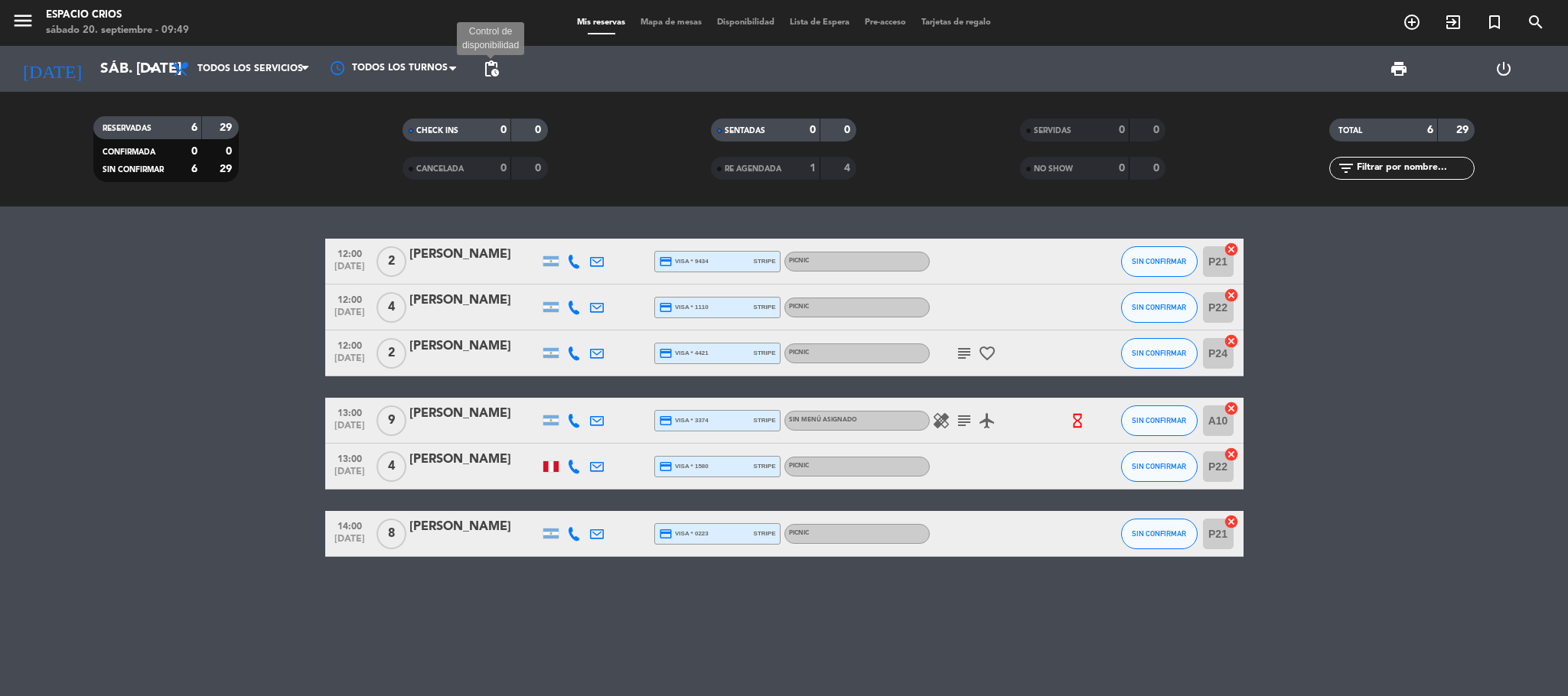
click at [486, 65] on span "pending_actions" at bounding box center [491, 68] width 18 height 18
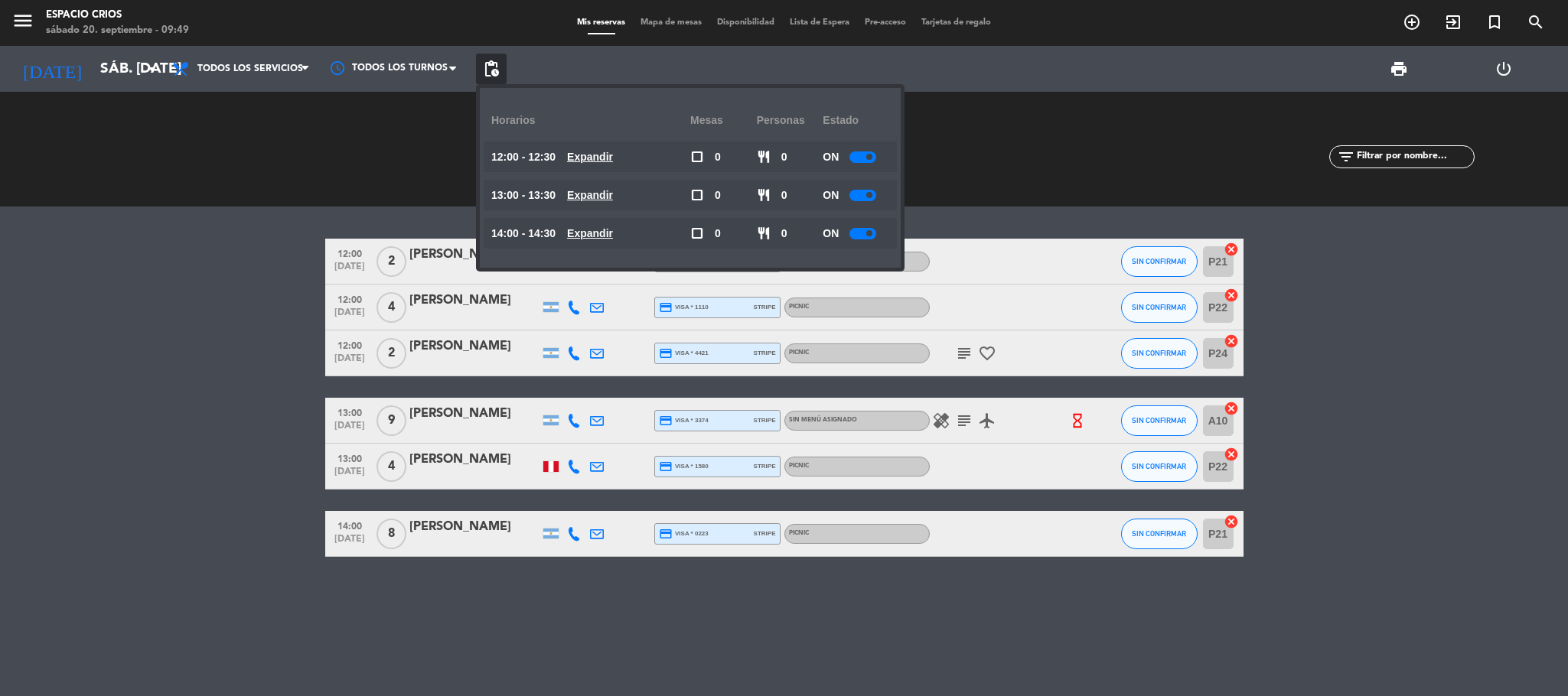
click at [866, 157] on div at bounding box center [863, 157] width 27 height 11
click at [872, 198] on span at bounding box center [869, 195] width 6 height 6
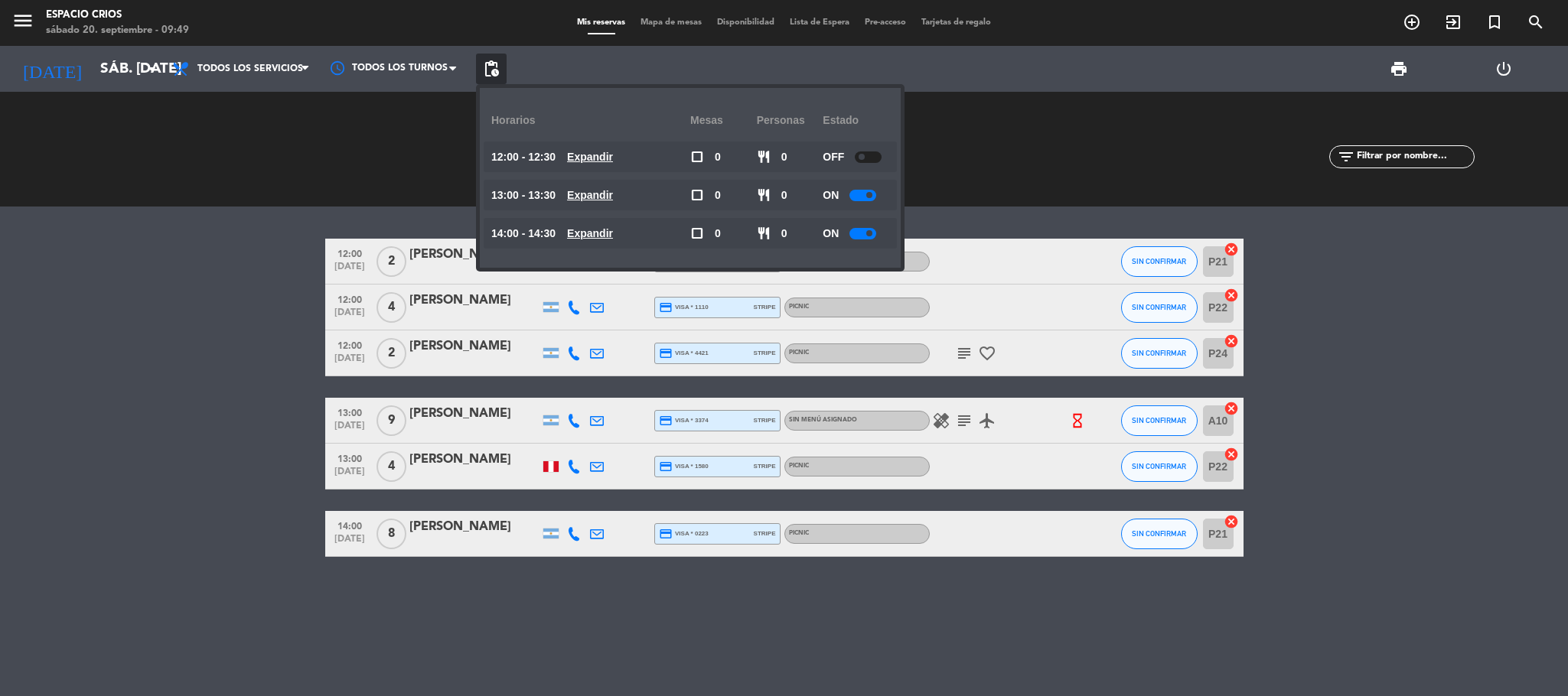
click at [872, 198] on span at bounding box center [869, 195] width 6 height 6
click at [864, 241] on div "ON" at bounding box center [856, 233] width 66 height 31
click at [864, 230] on div at bounding box center [863, 233] width 27 height 11
click at [864, 230] on span at bounding box center [861, 233] width 6 height 6
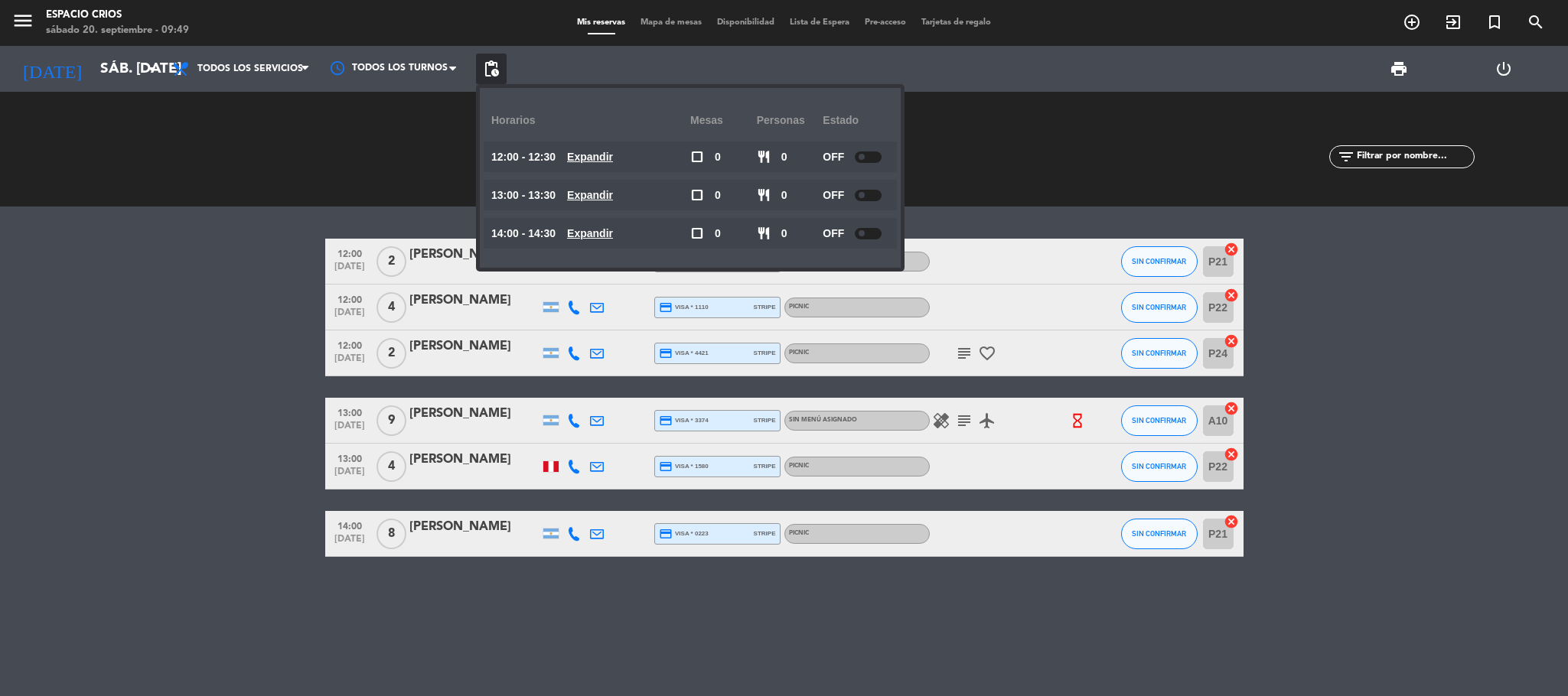
click at [113, 422] on bookings-row "12:00 [DATE] 2 [PERSON_NAME] credit_card visa * 9434 stripe PICNIC SIN CONFIRMA…" at bounding box center [784, 398] width 1568 height 318
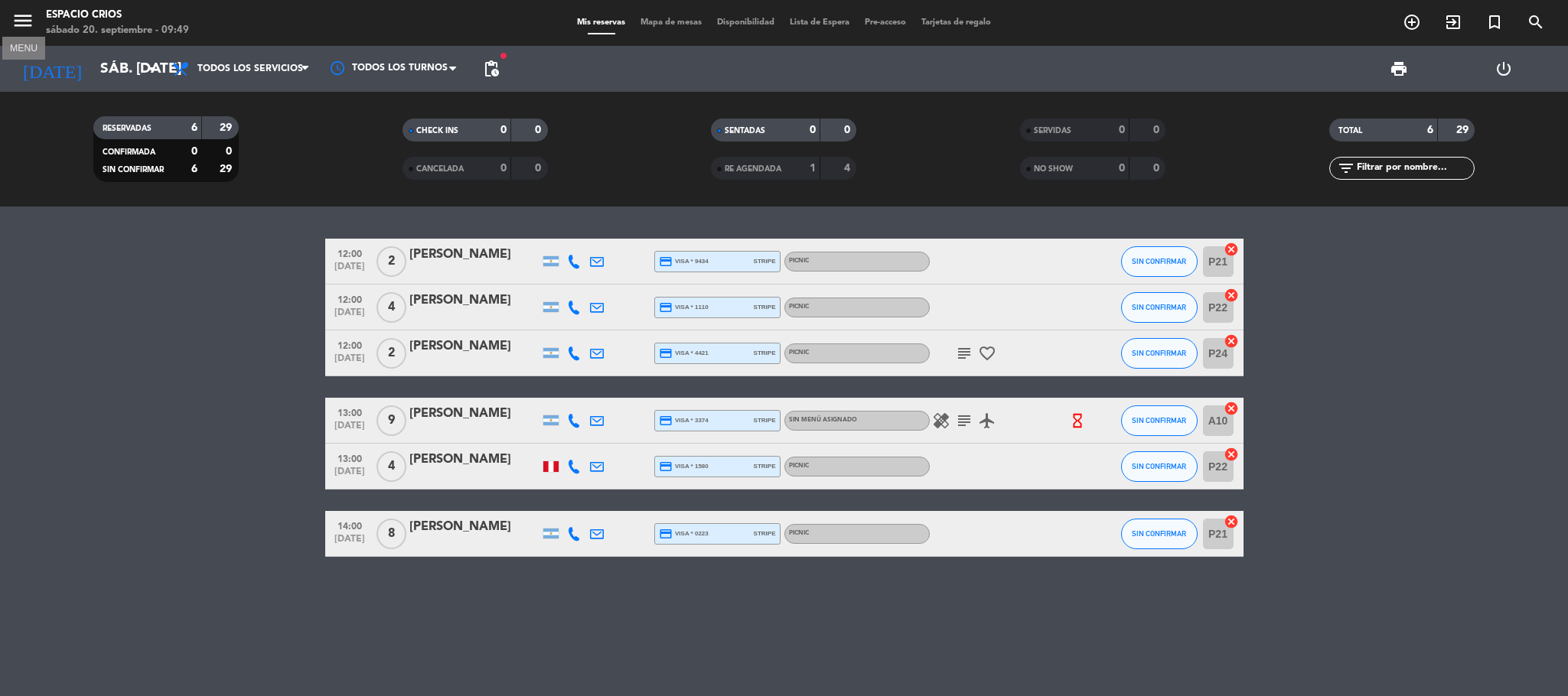
click at [18, 33] on button "menu" at bounding box center [23, 23] width 23 height 28
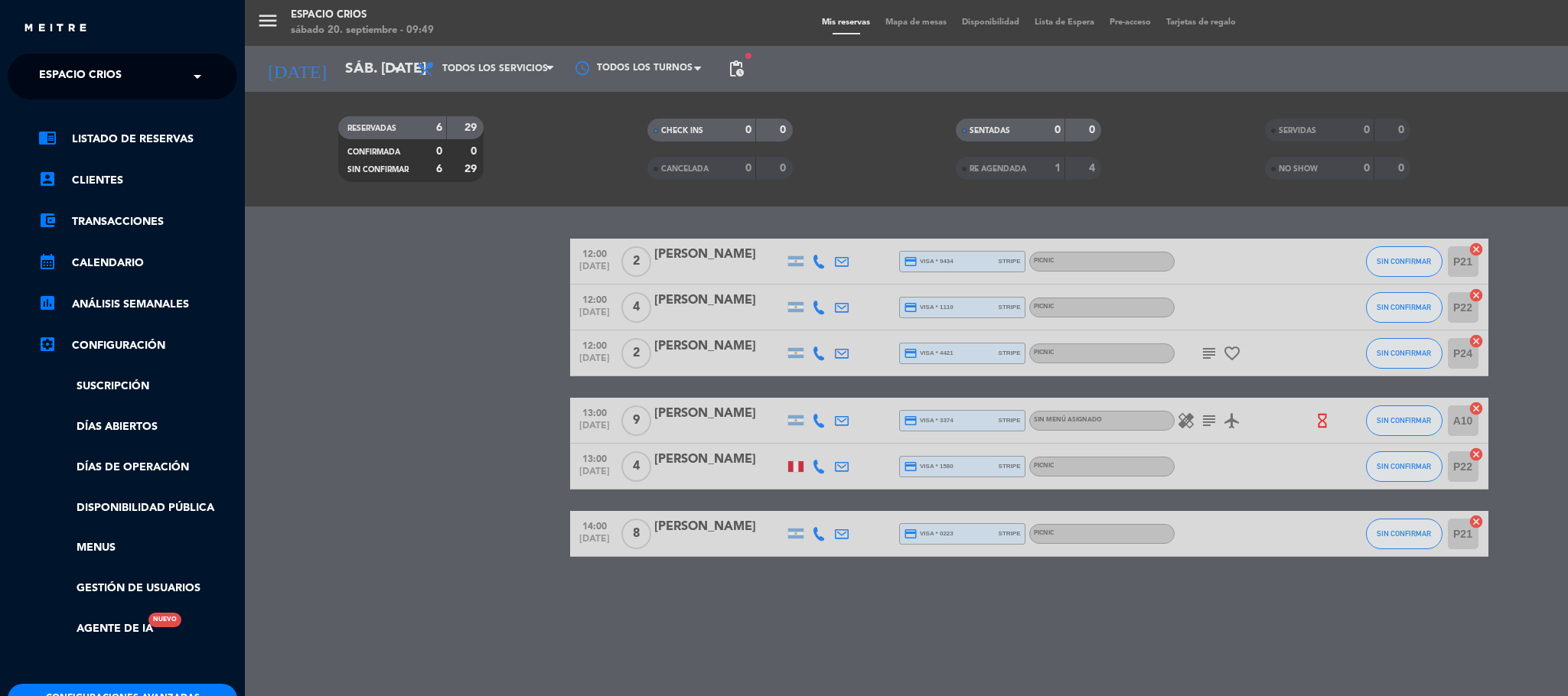
click at [134, 73] on div "× Espacio Crios" at bounding box center [89, 76] width 112 height 32
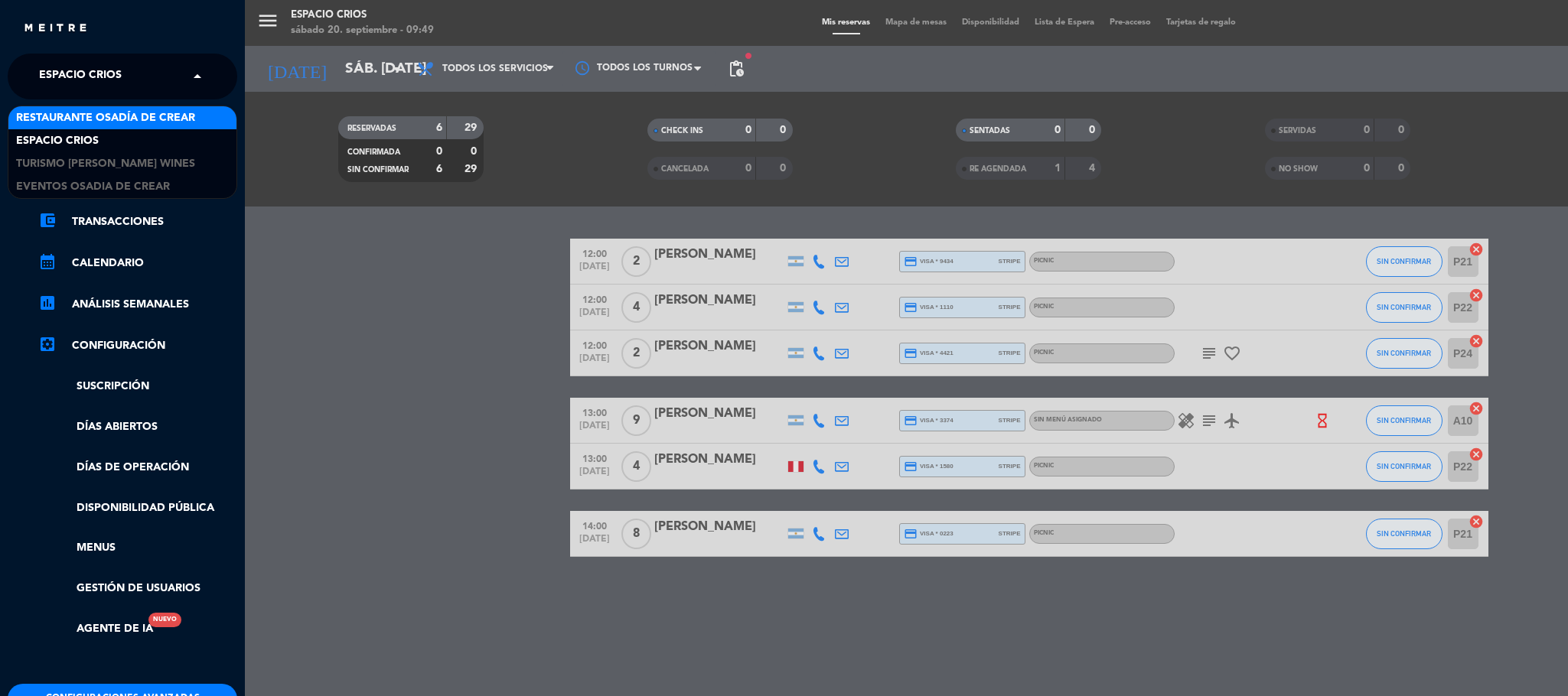
click at [133, 108] on div "Restaurante Osadía de Crear" at bounding box center [122, 118] width 228 height 23
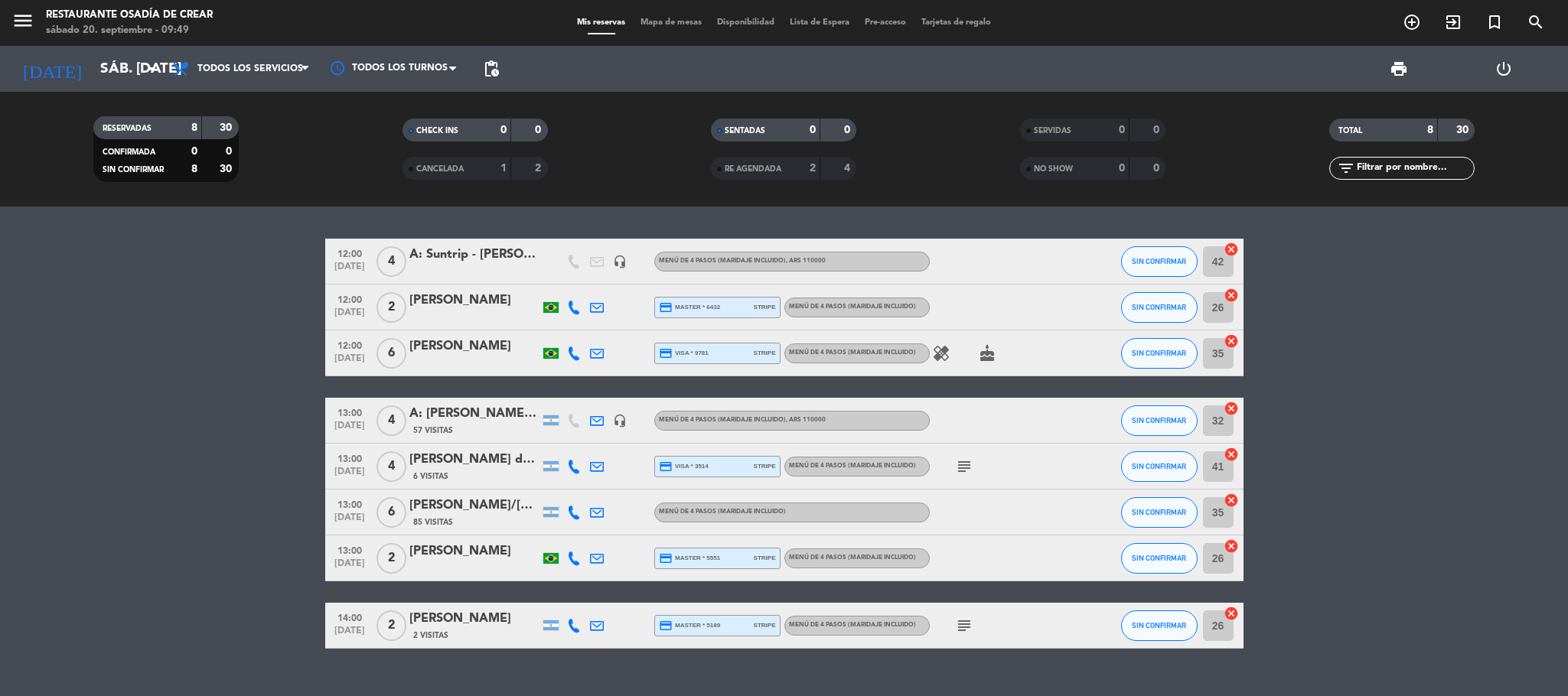
click at [27, 23] on icon "menu" at bounding box center [23, 20] width 23 height 23
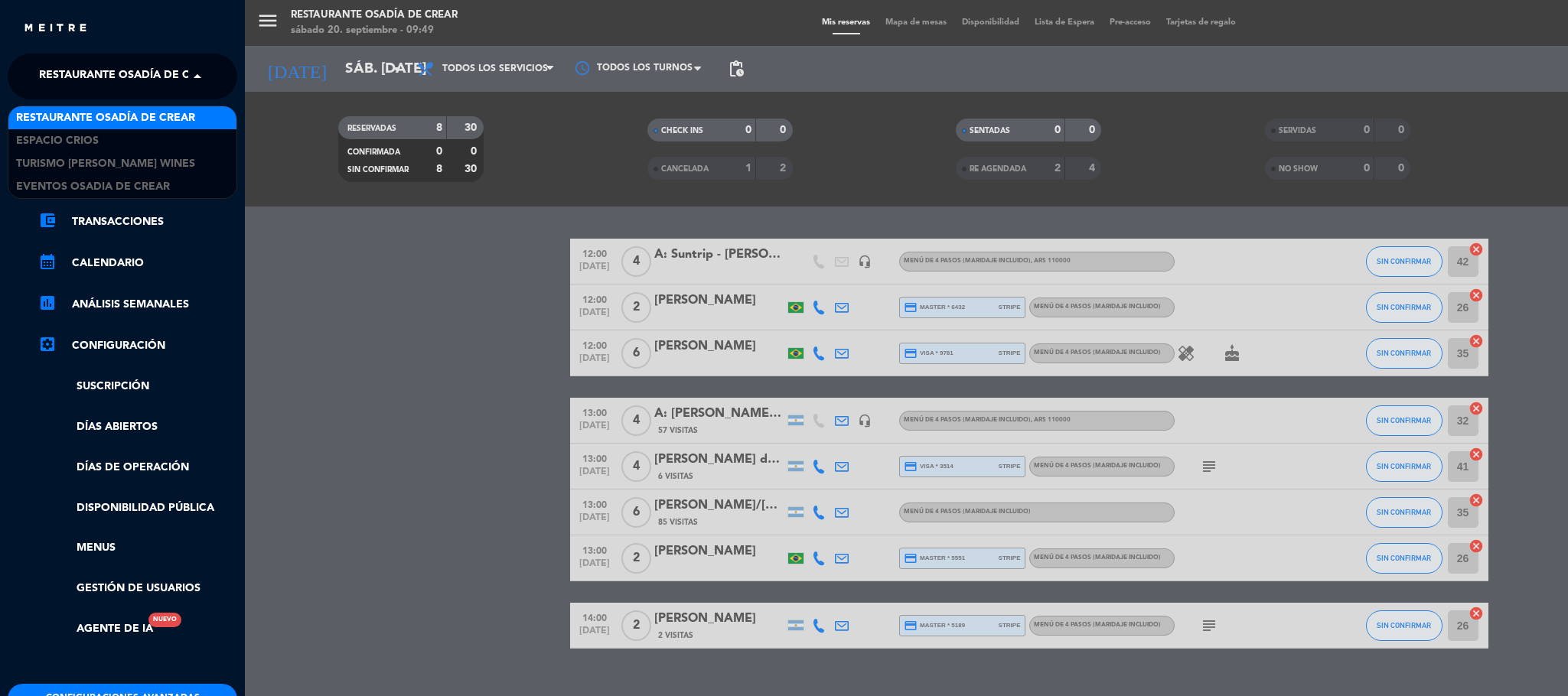
click at [157, 71] on span "Restaurante Osadía de Crear" at bounding box center [129, 76] width 179 height 32
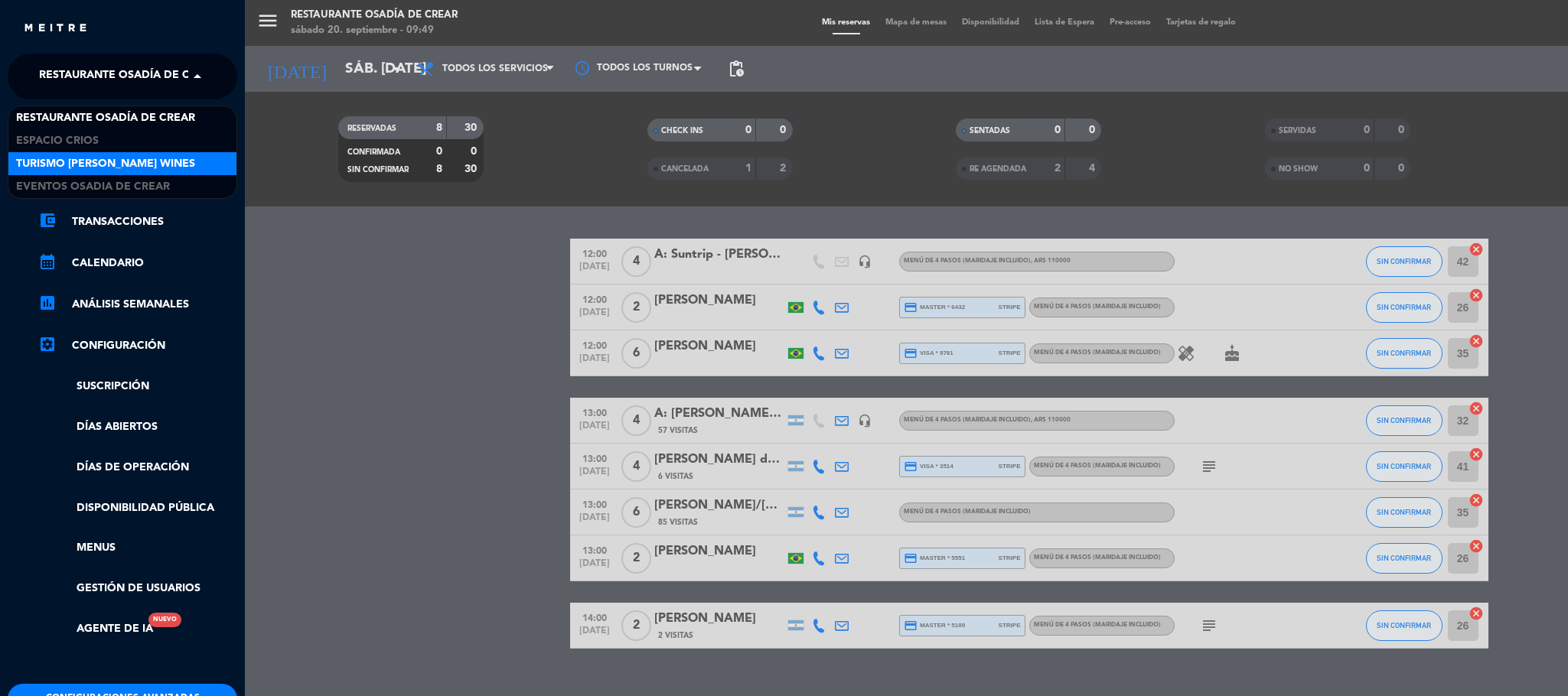
click at [92, 164] on span "Turismo [PERSON_NAME] Wines" at bounding box center [105, 164] width 179 height 17
